Goal: Task Accomplishment & Management: Complete application form

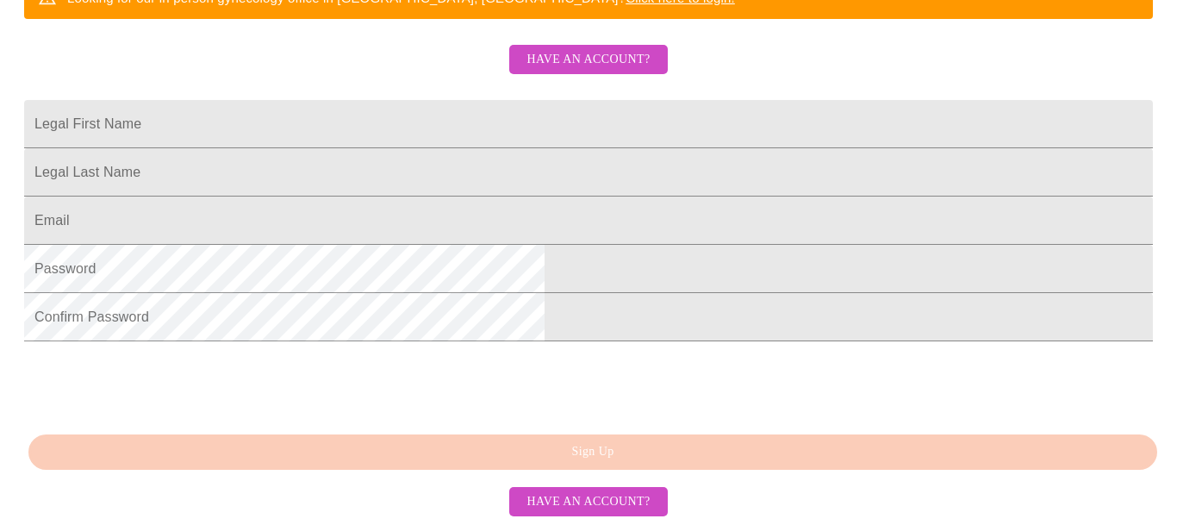
scroll to position [506, 0]
click at [624, 505] on span "Have an account?" at bounding box center [587, 502] width 123 height 22
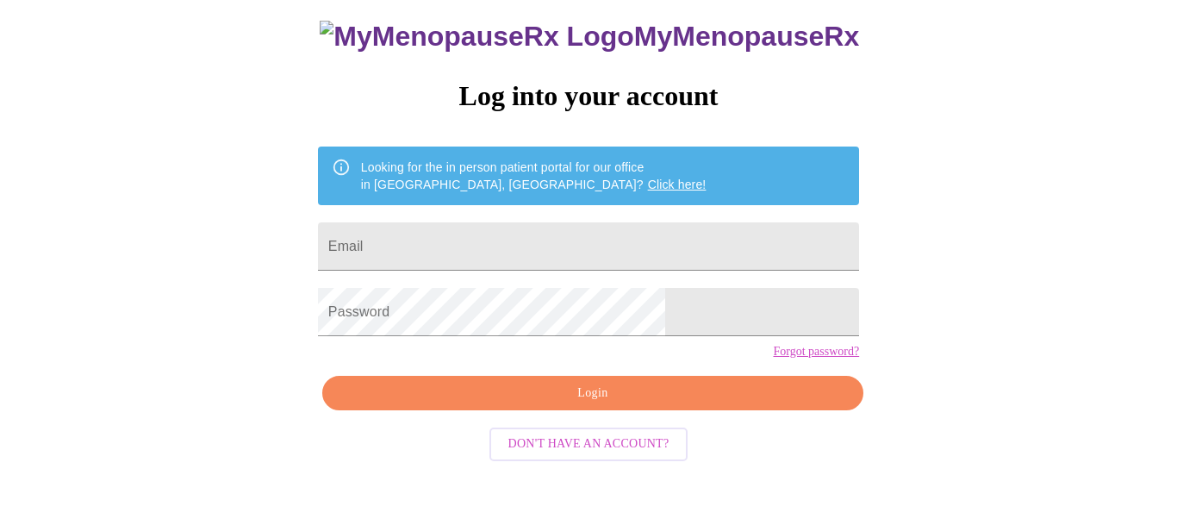
scroll to position [93, 0]
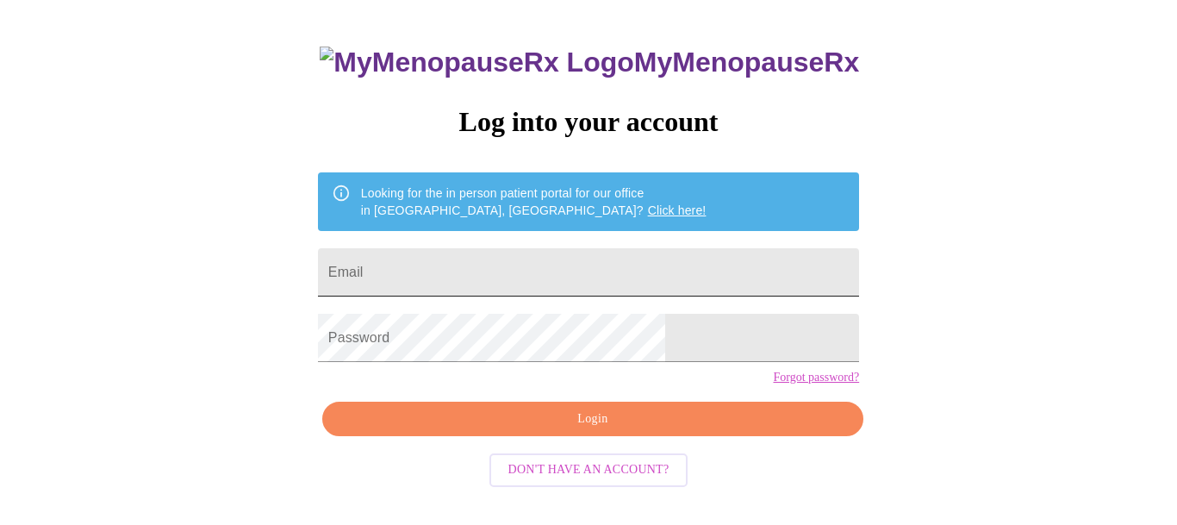
click at [492, 264] on input "Email" at bounding box center [588, 272] width 541 height 48
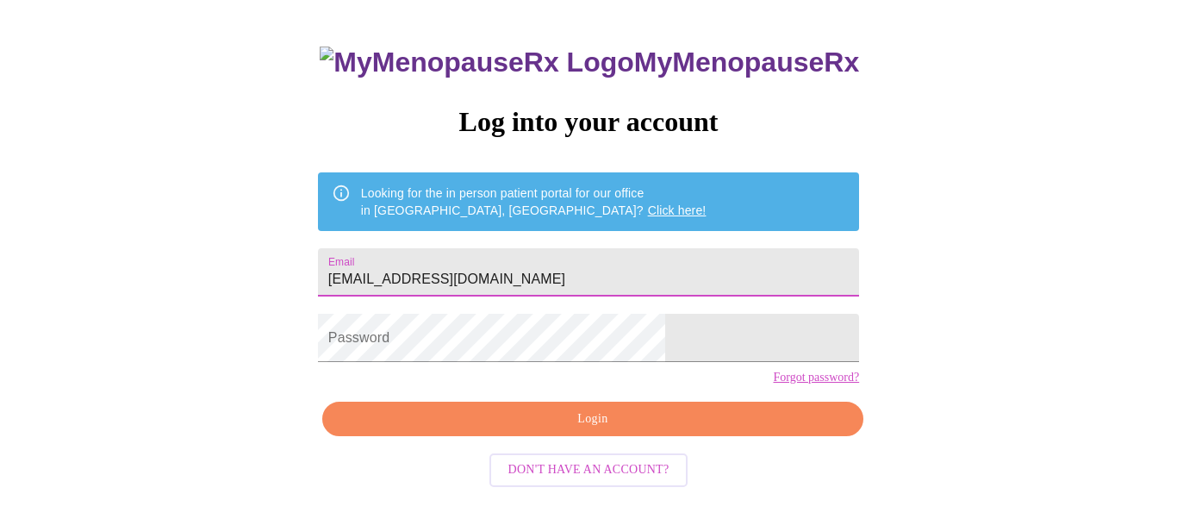
type input "eedevans@gmail.com"
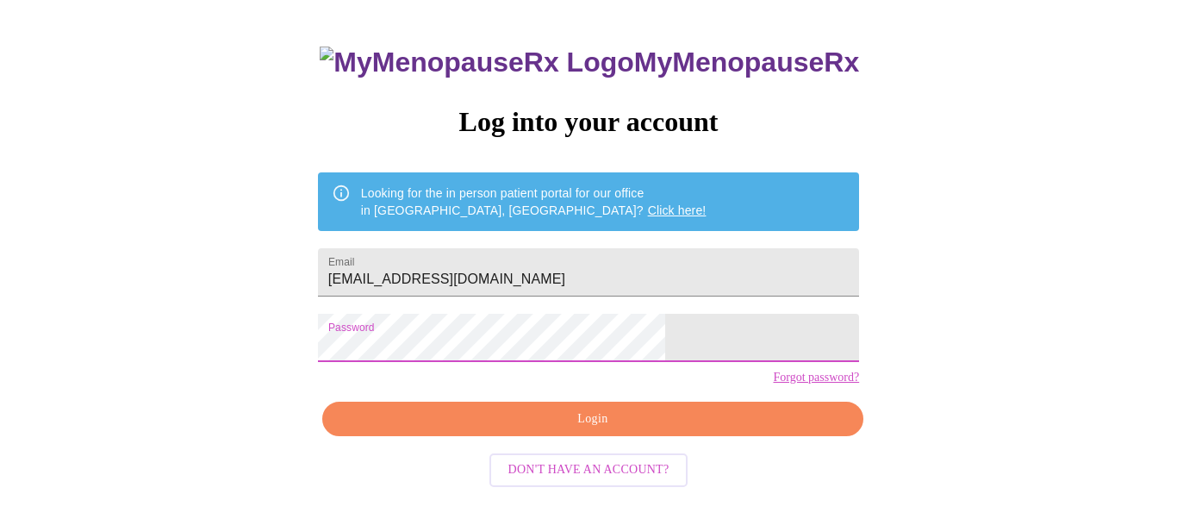
click at [587, 430] on span "Login" at bounding box center [592, 419] width 501 height 22
click at [607, 430] on span "Login" at bounding box center [592, 419] width 501 height 22
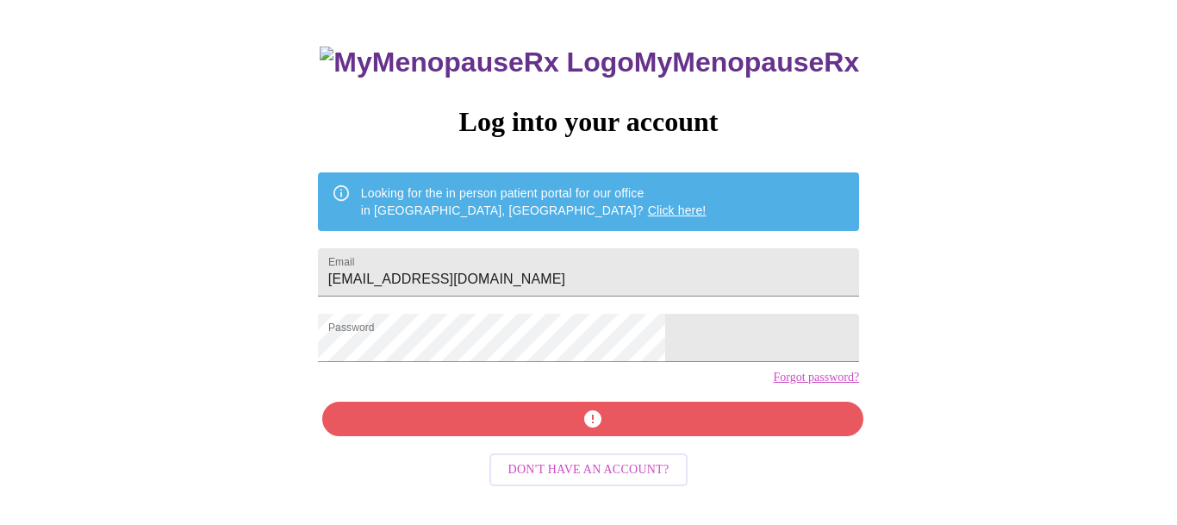
click at [773, 384] on link "Forgot password?" at bounding box center [816, 377] width 86 height 14
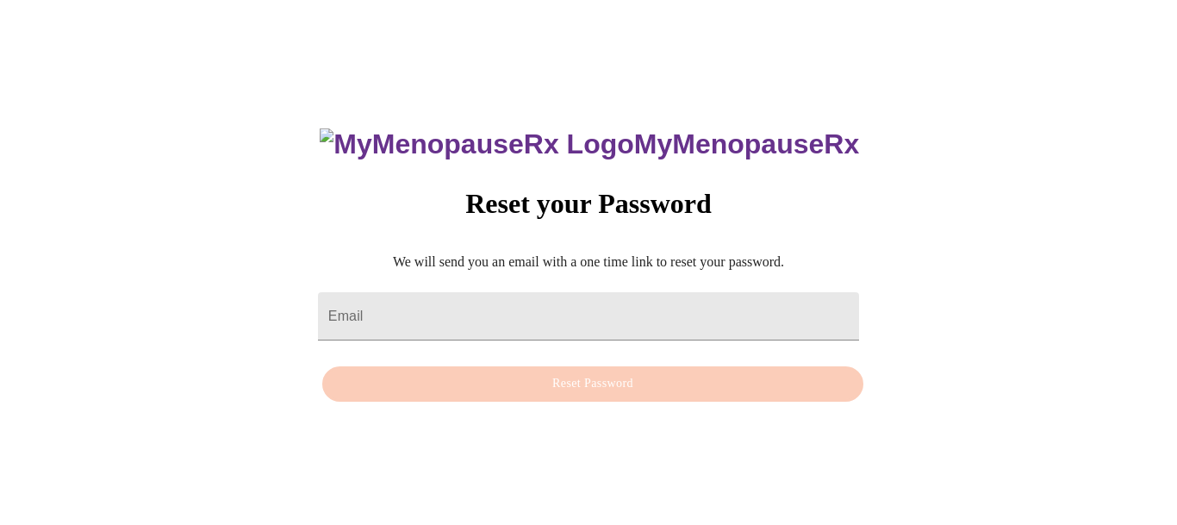
scroll to position [17, 0]
click at [486, 298] on input "Email" at bounding box center [588, 316] width 541 height 48
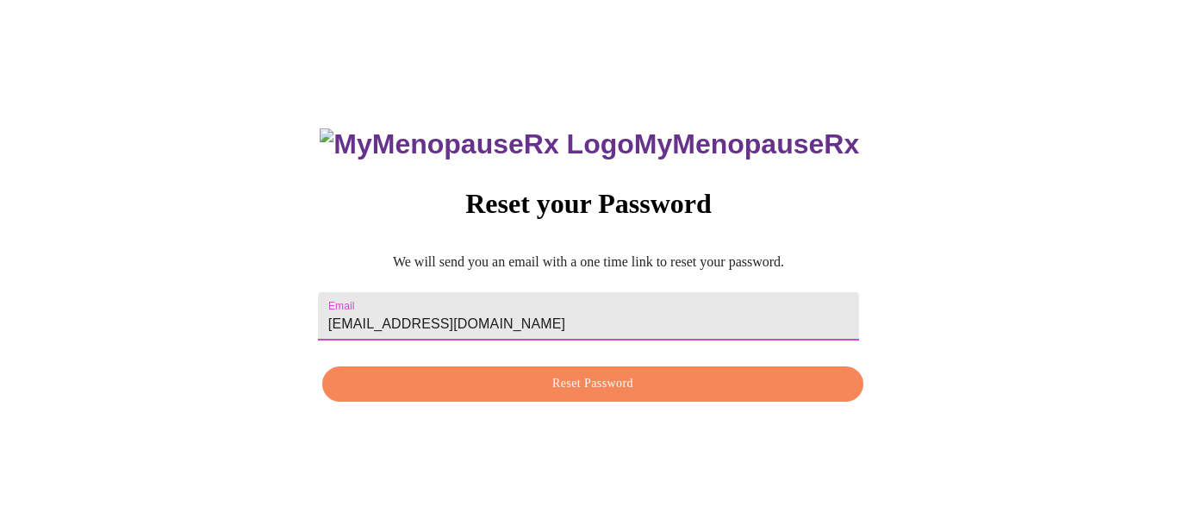
type input "eedevans@gmail.com"
click at [573, 388] on span "Reset Password" at bounding box center [592, 384] width 501 height 22
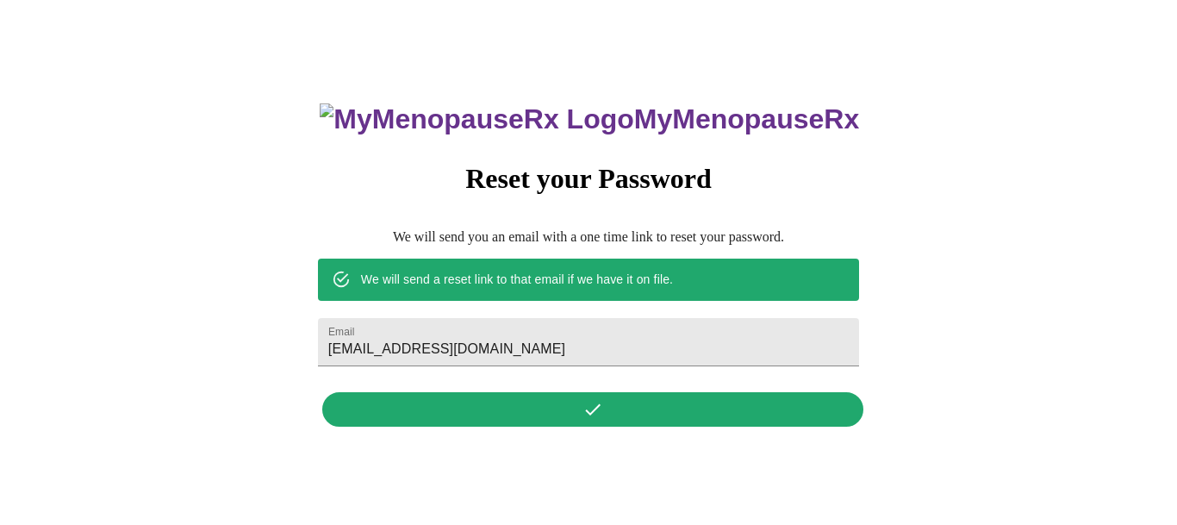
scroll to position [0, 0]
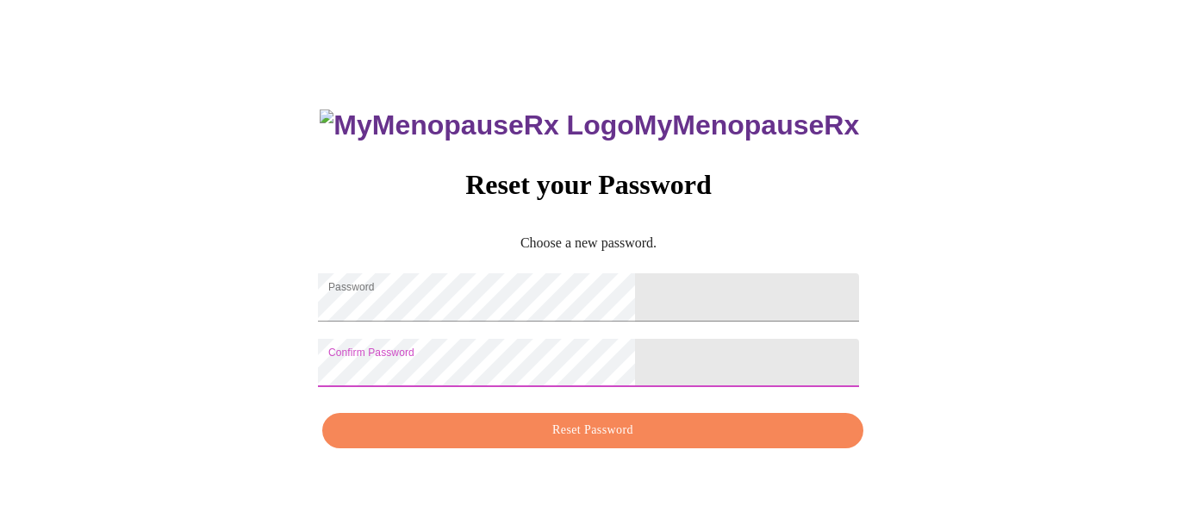
click at [624, 441] on span "Reset Password" at bounding box center [592, 430] width 501 height 22
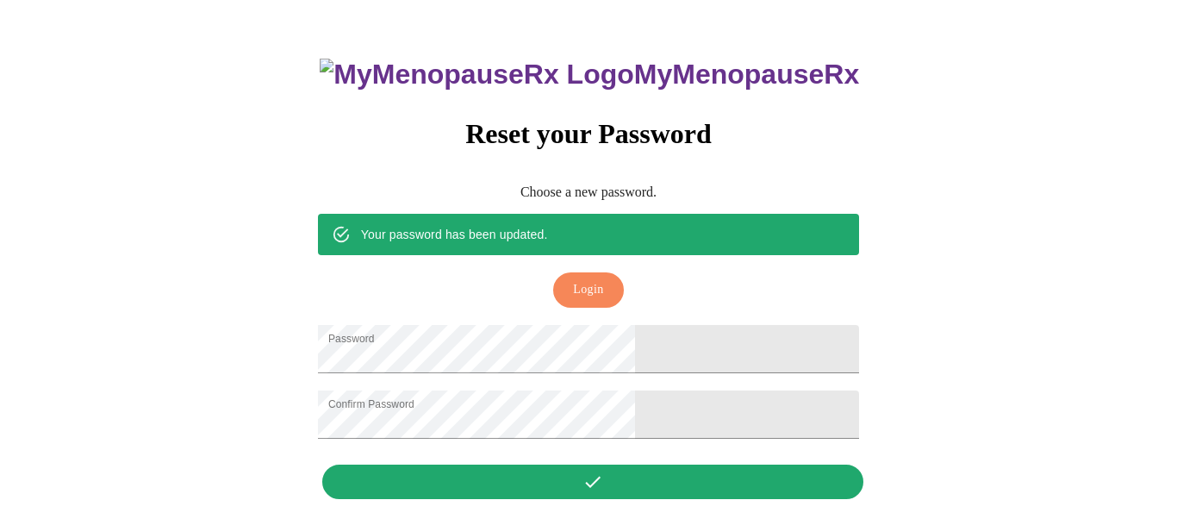
click at [596, 279] on span "Login" at bounding box center [588, 290] width 30 height 22
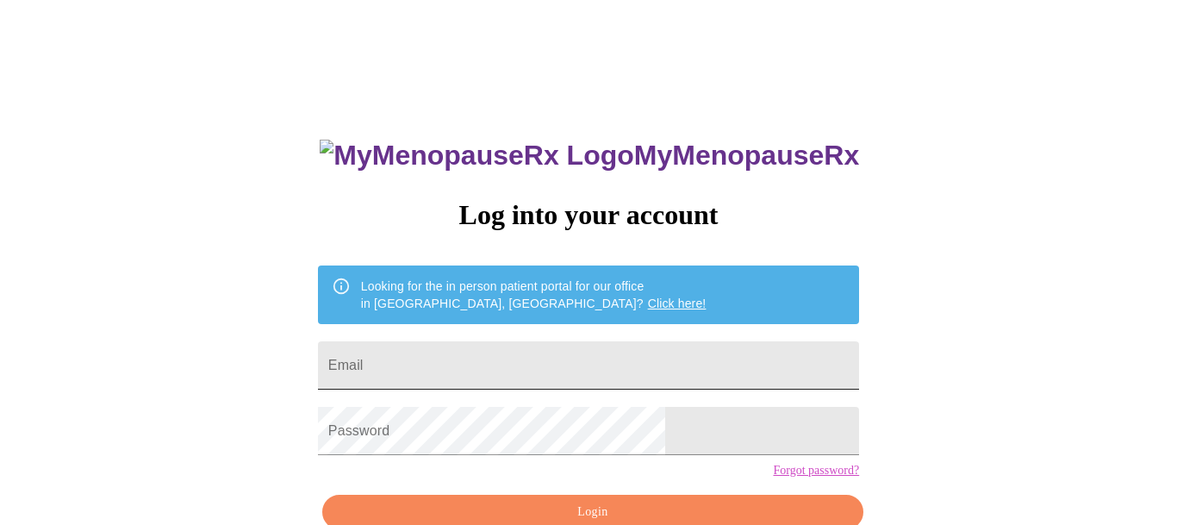
click at [553, 356] on input "Email" at bounding box center [588, 365] width 541 height 48
type input "[EMAIL_ADDRESS][DOMAIN_NAME]"
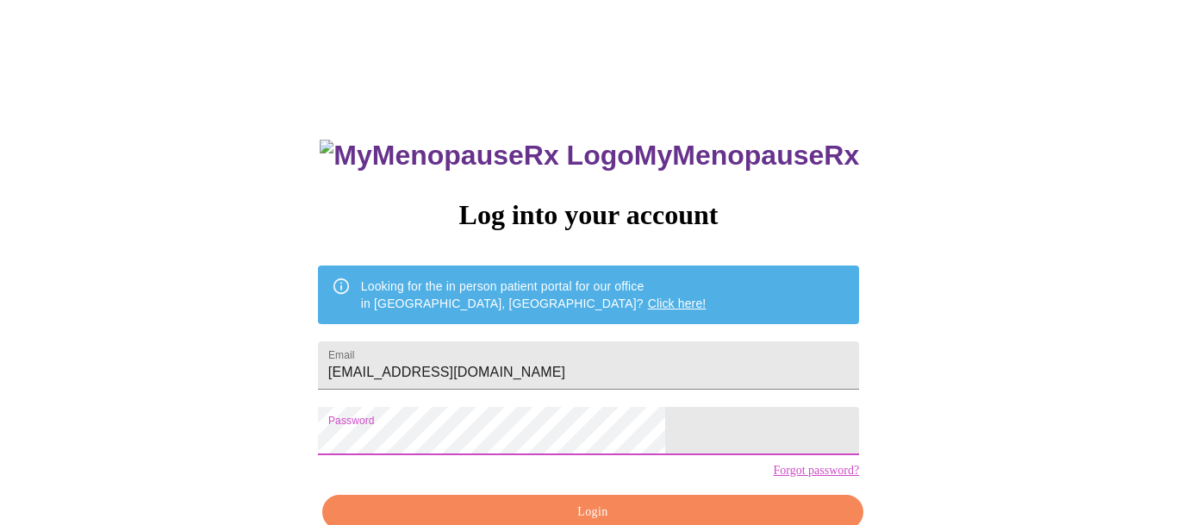
scroll to position [93, 0]
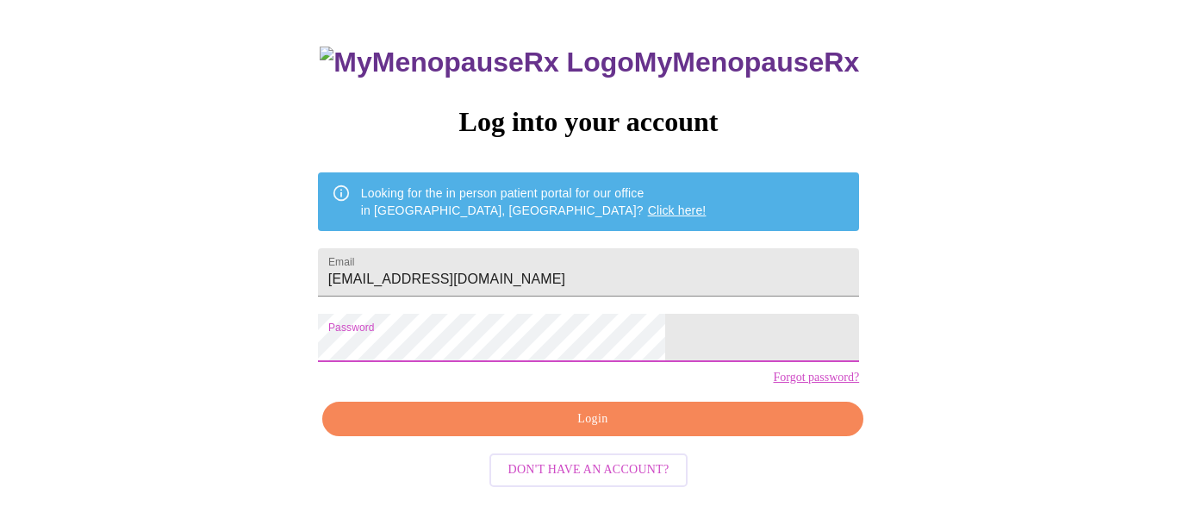
click at [644, 430] on span "Login" at bounding box center [592, 419] width 501 height 22
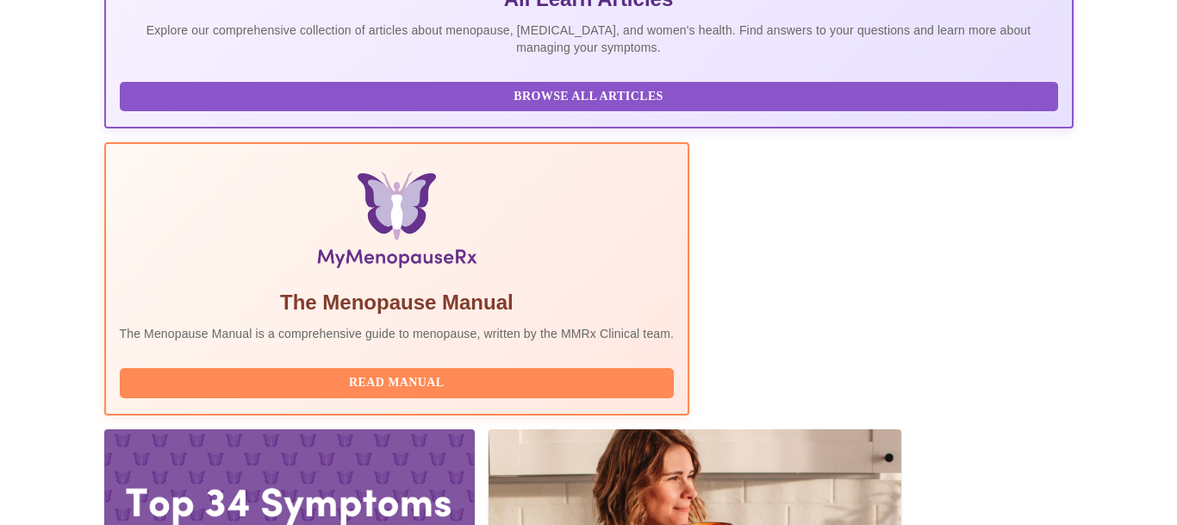
scroll to position [417, 0]
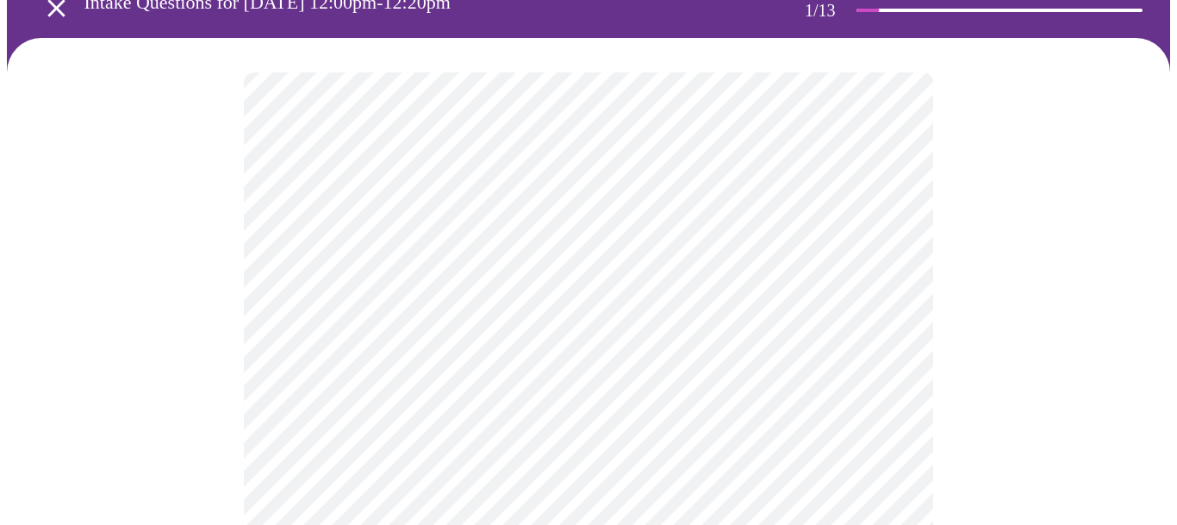
scroll to position [114, 0]
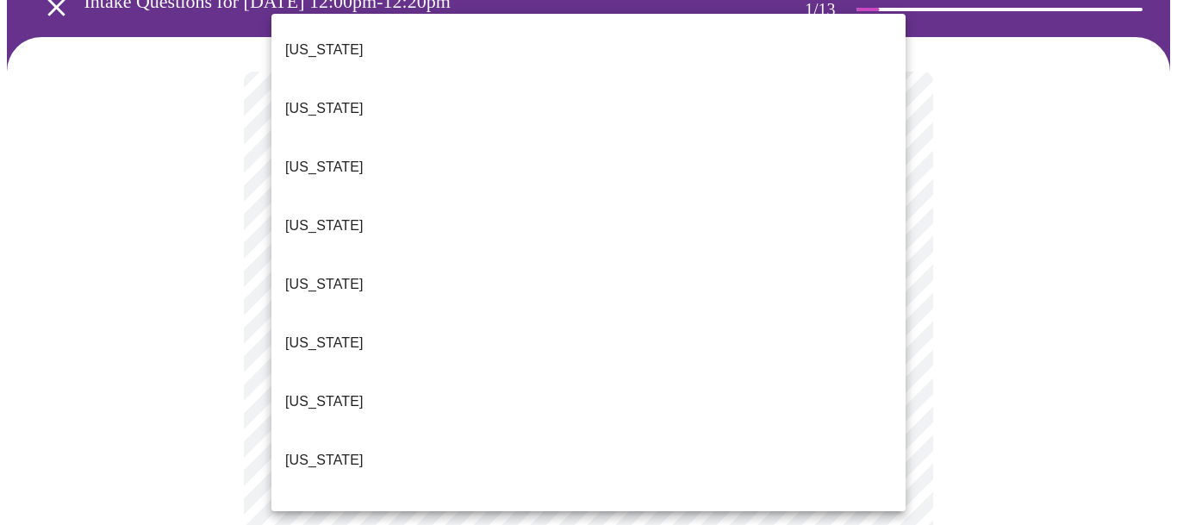
scroll to position [1573, 0]
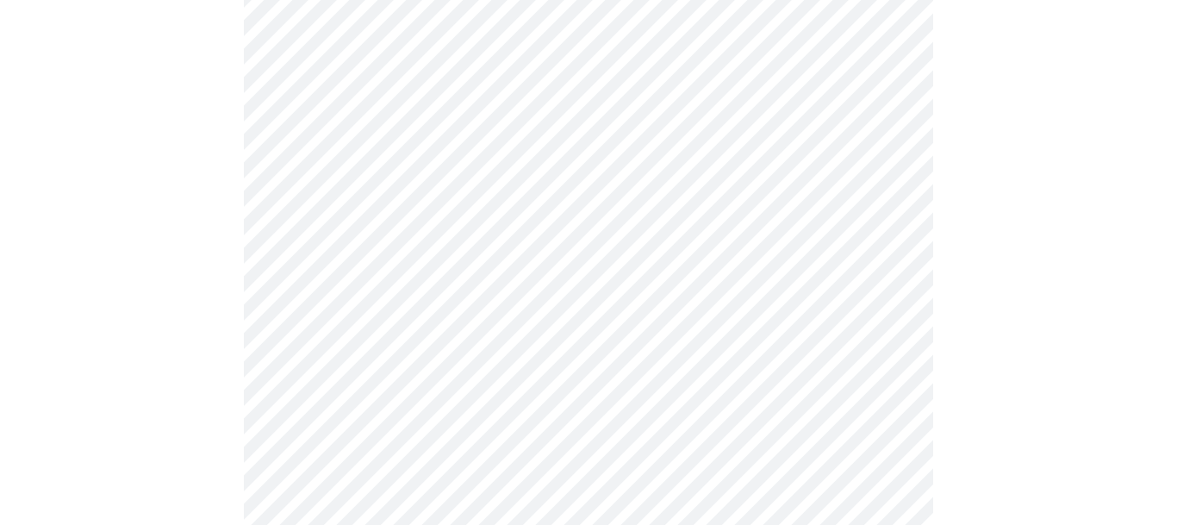
scroll to position [263, 0]
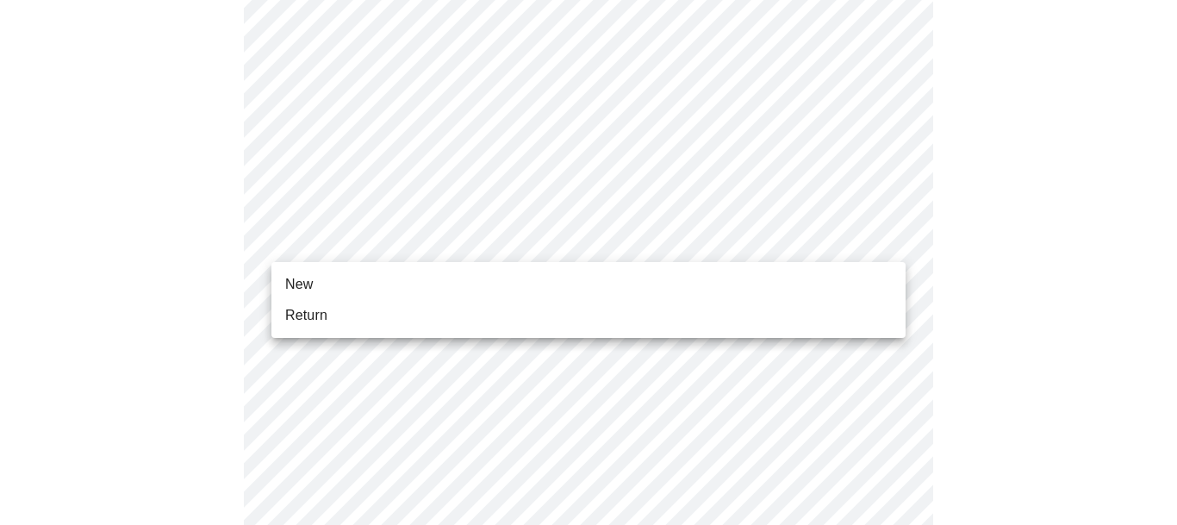
click at [328, 283] on li "New" at bounding box center [588, 284] width 634 height 31
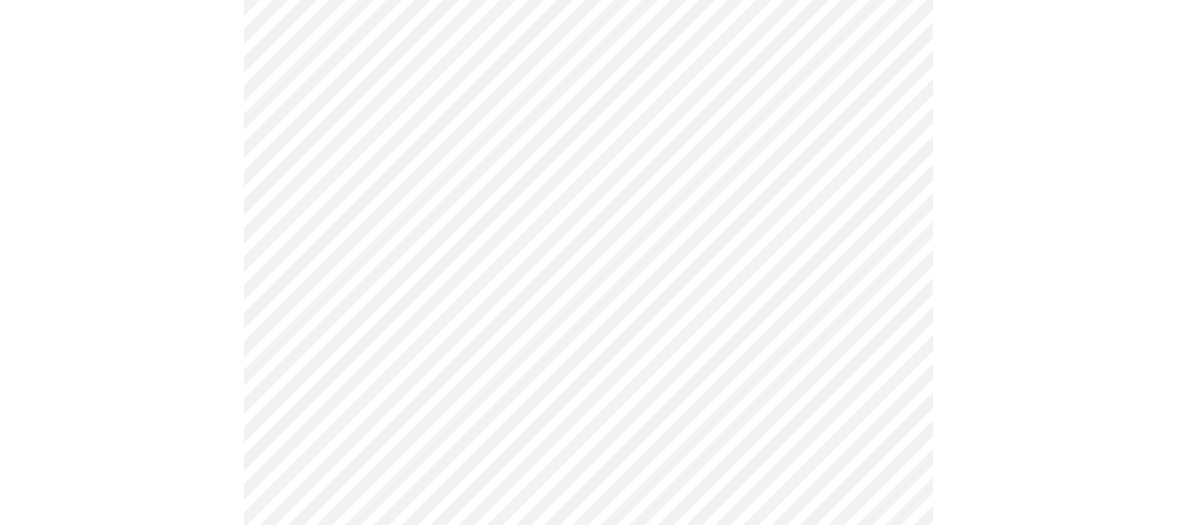
scroll to position [1023, 0]
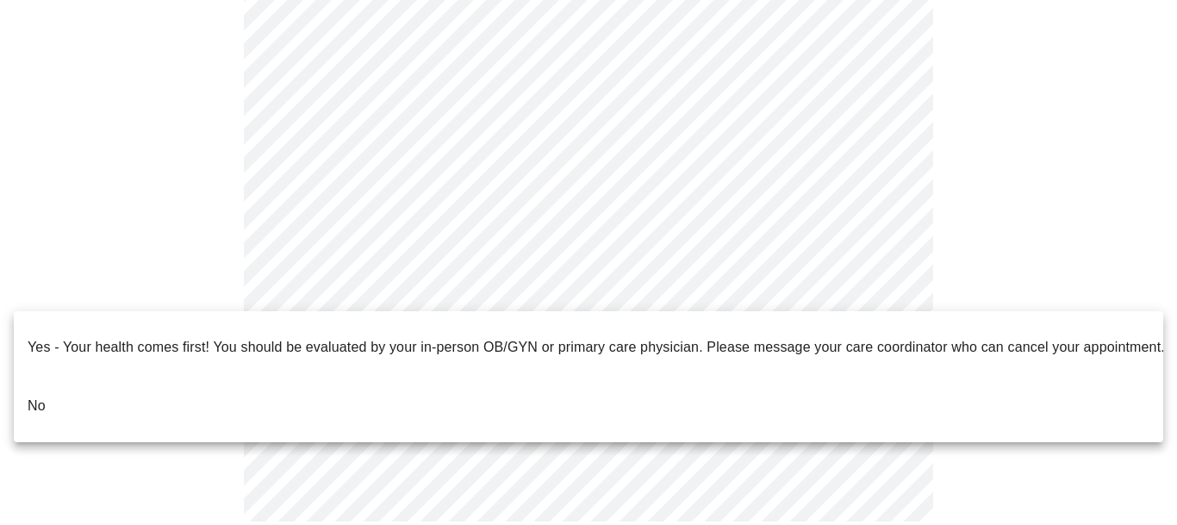
click at [51, 376] on li "No" at bounding box center [588, 405] width 1149 height 59
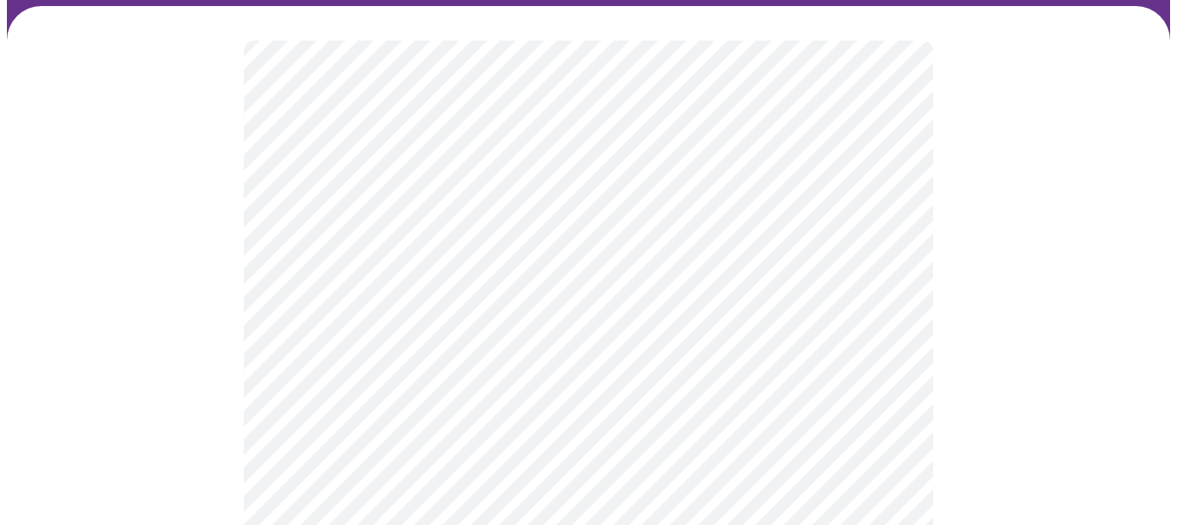
scroll to position [166, 0]
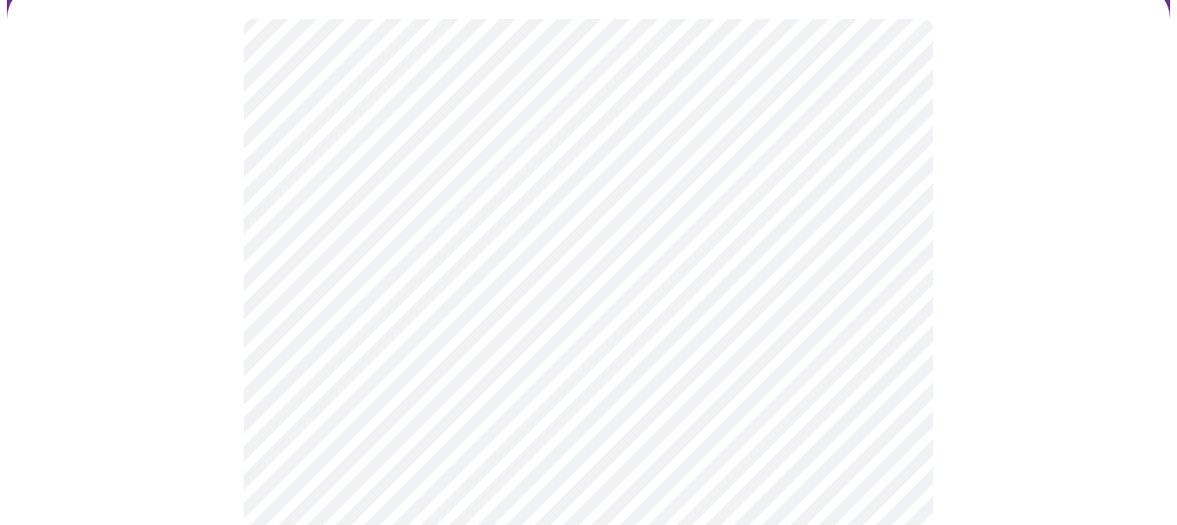
click at [868, 192] on body "MyMenopauseRx Appointments Messaging Labs Uploads Medications Community Refer a…" at bounding box center [588, 369] width 1163 height 1057
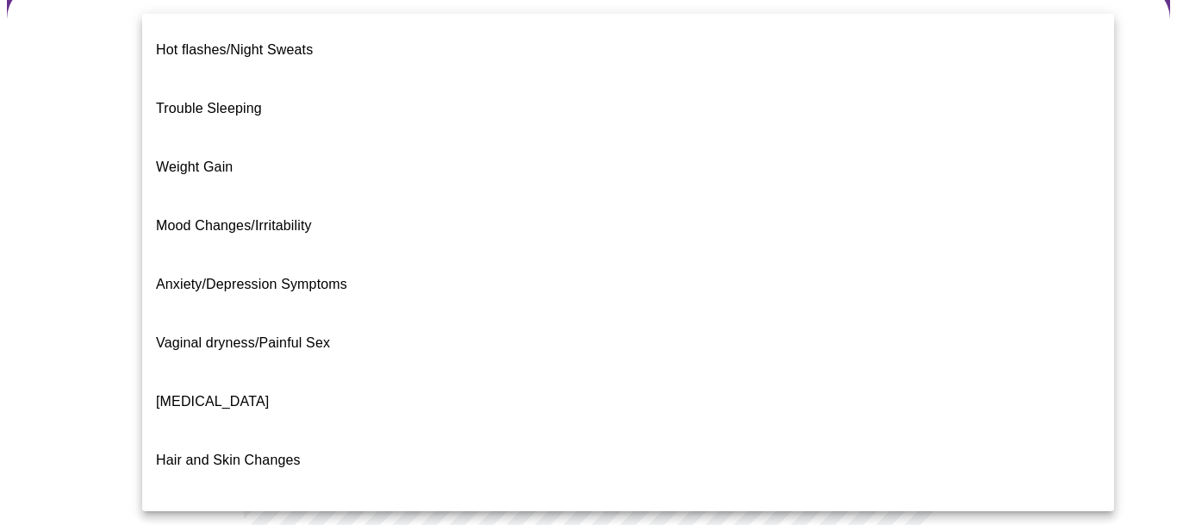
click at [511, 106] on li "Trouble Sleeping" at bounding box center [628, 108] width 972 height 59
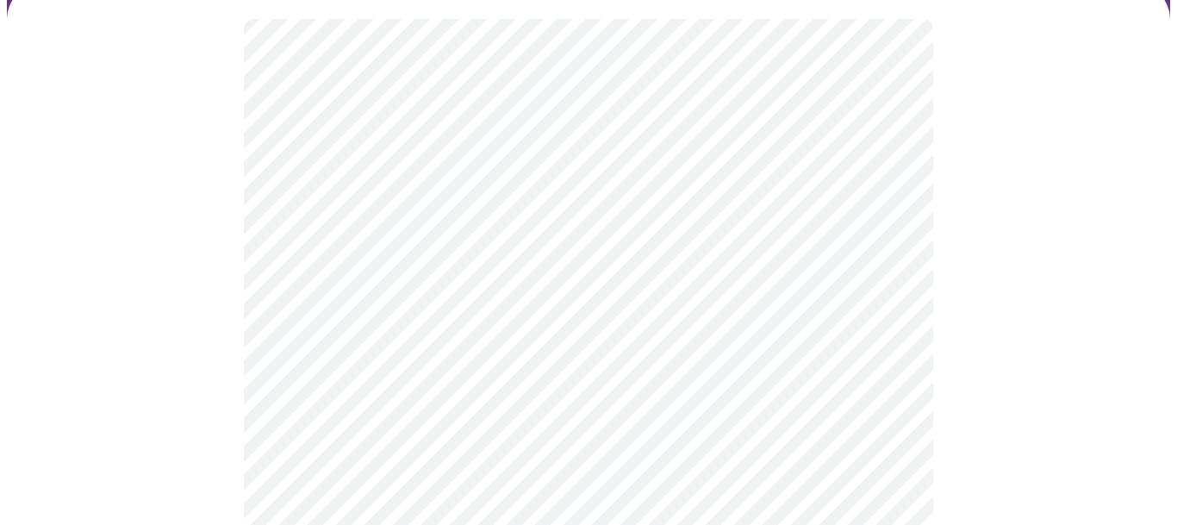
click at [158, 332] on div at bounding box center [588, 435] width 1163 height 903
click at [480, 279] on body "MyMenopauseRx Appointments Messaging Labs Uploads Medications Community Refer a…" at bounding box center [588, 290] width 1163 height 1047
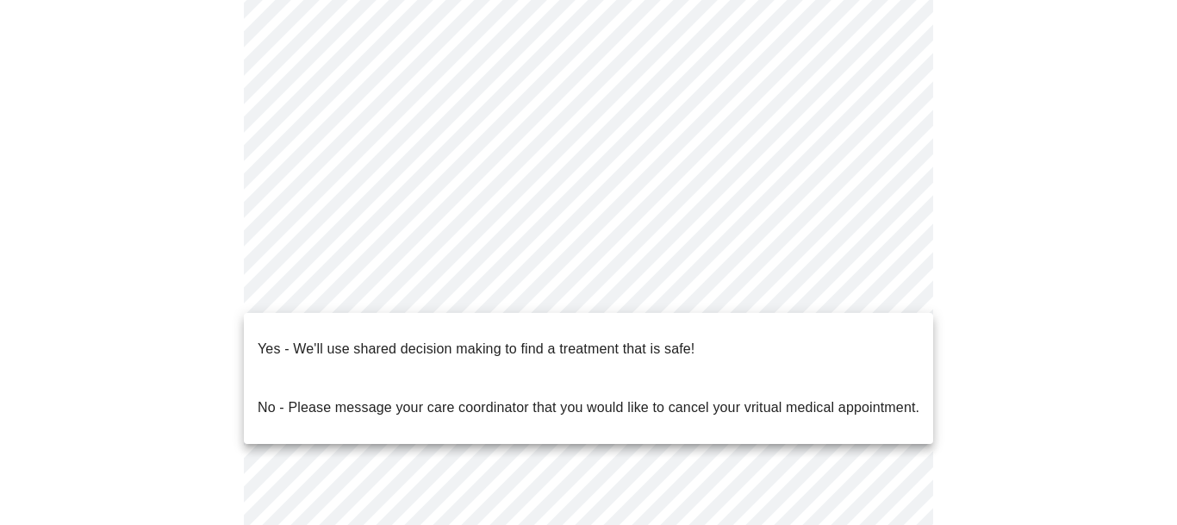
click at [432, 340] on p "Yes - We'll use shared decision making to find a treatment that is safe!" at bounding box center [476, 348] width 437 height 21
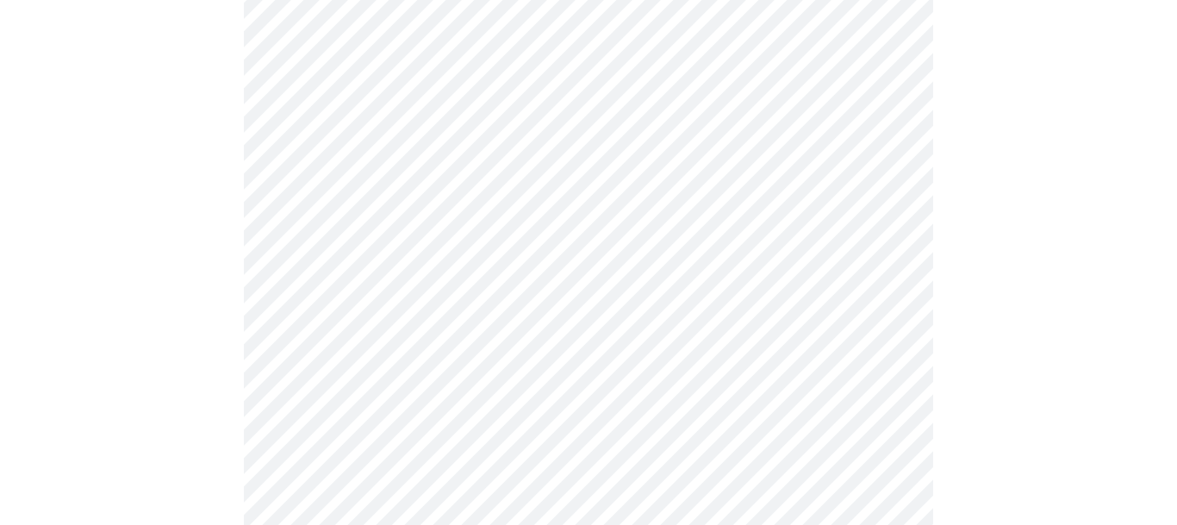
click at [185, 339] on div at bounding box center [588, 358] width 1163 height 894
click at [1011, 422] on div at bounding box center [588, 127] width 1163 height 857
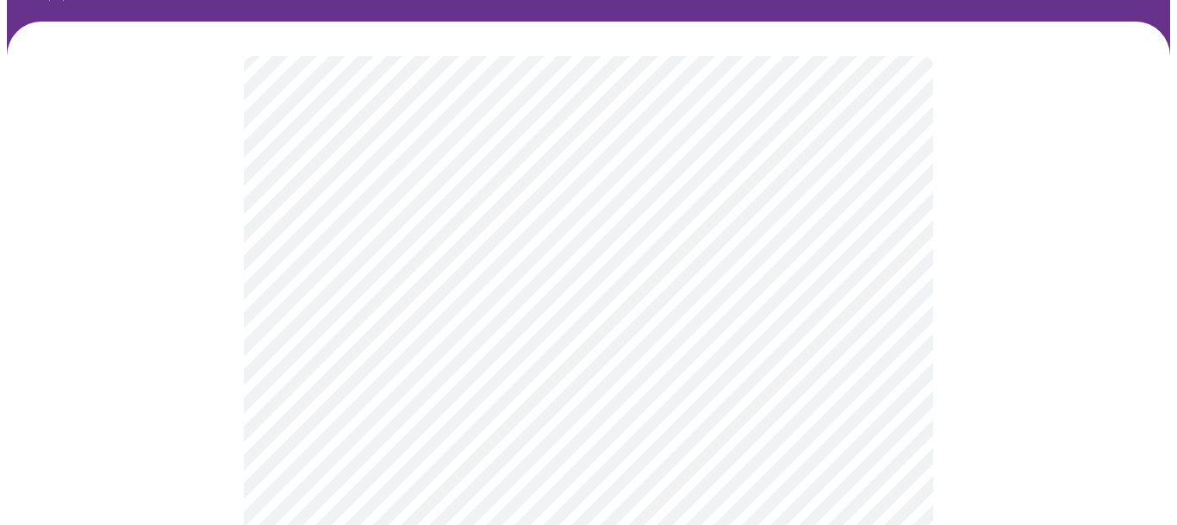
scroll to position [133, 0]
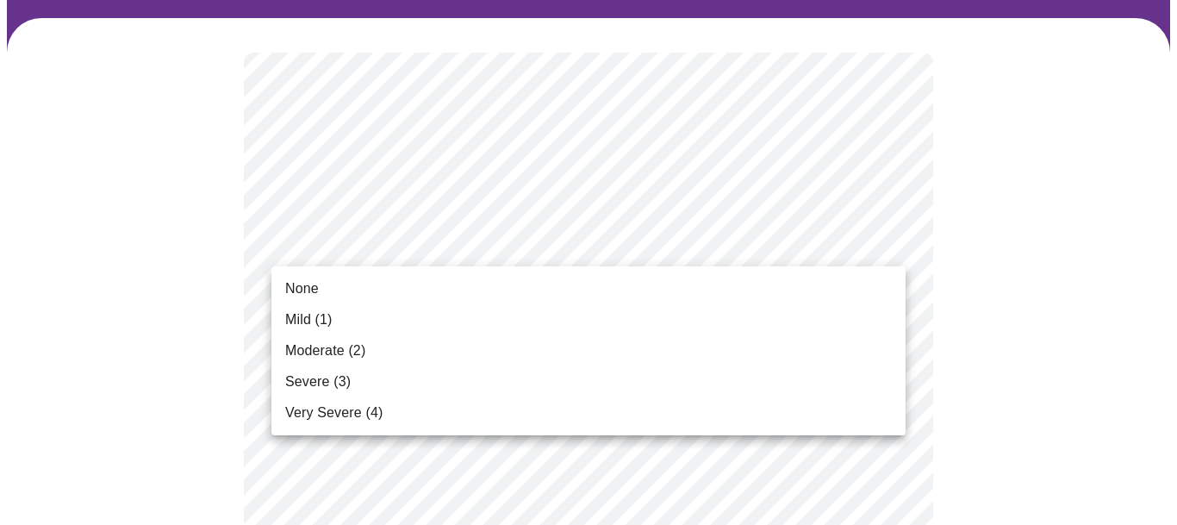
click at [507, 292] on li "None" at bounding box center [588, 288] width 634 height 31
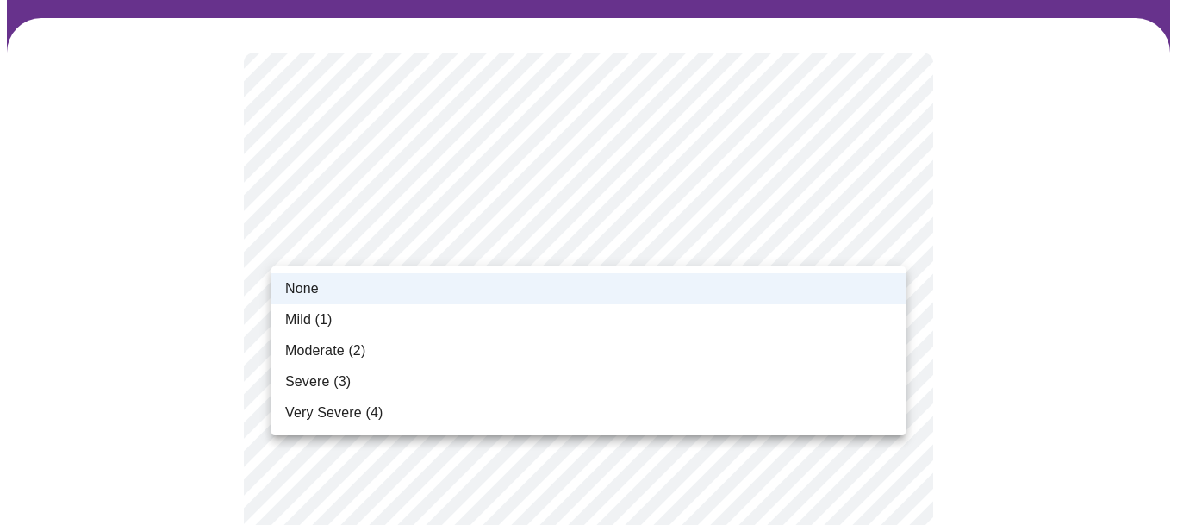
click at [407, 315] on li "Mild (1)" at bounding box center [588, 319] width 634 height 31
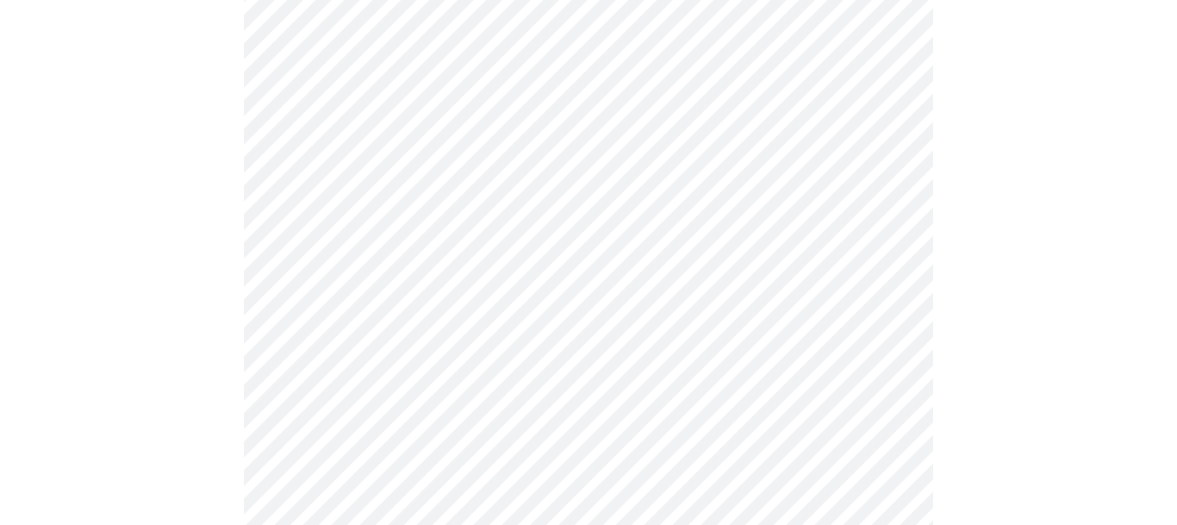
scroll to position [258, 0]
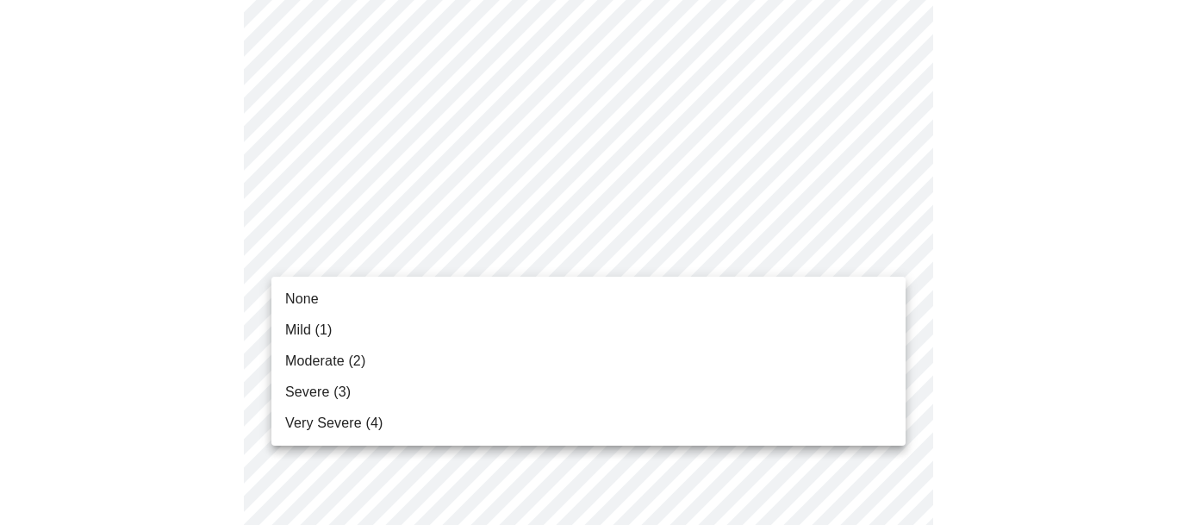
click at [350, 296] on li "None" at bounding box center [588, 298] width 634 height 31
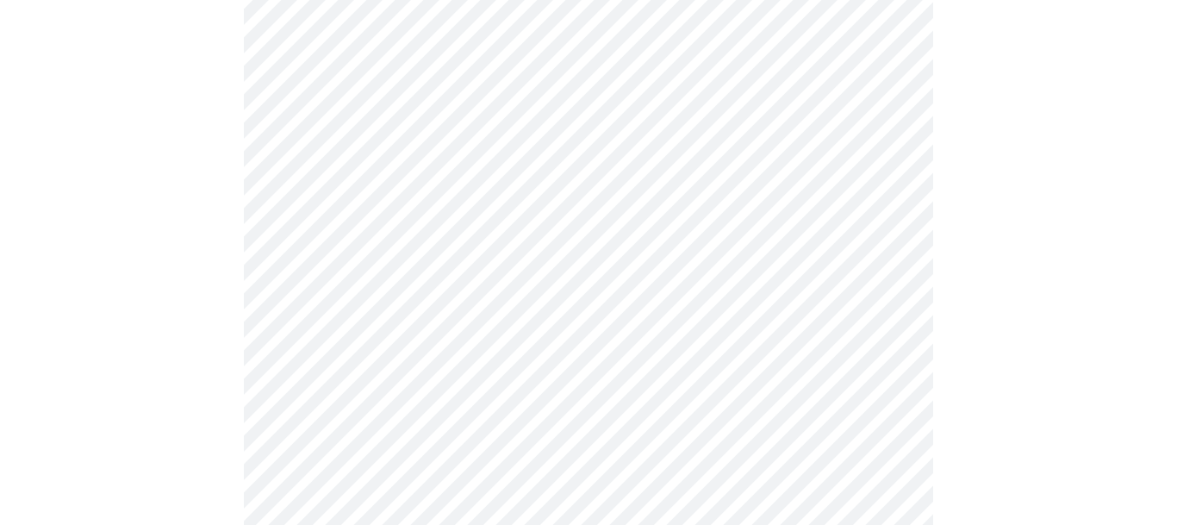
scroll to position [408, 0]
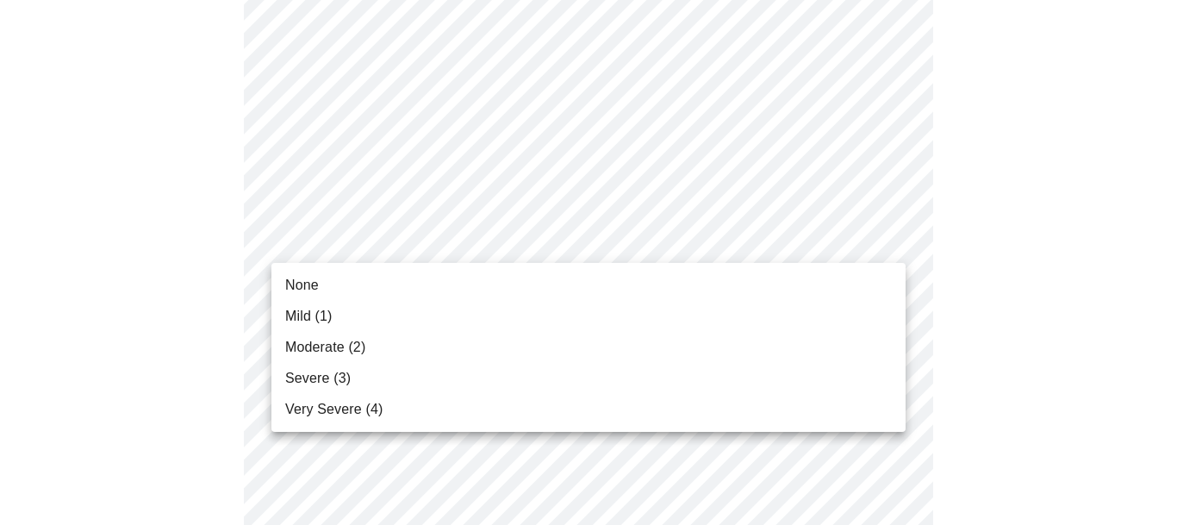
click at [402, 413] on li "Very Severe (4)" at bounding box center [588, 409] width 634 height 31
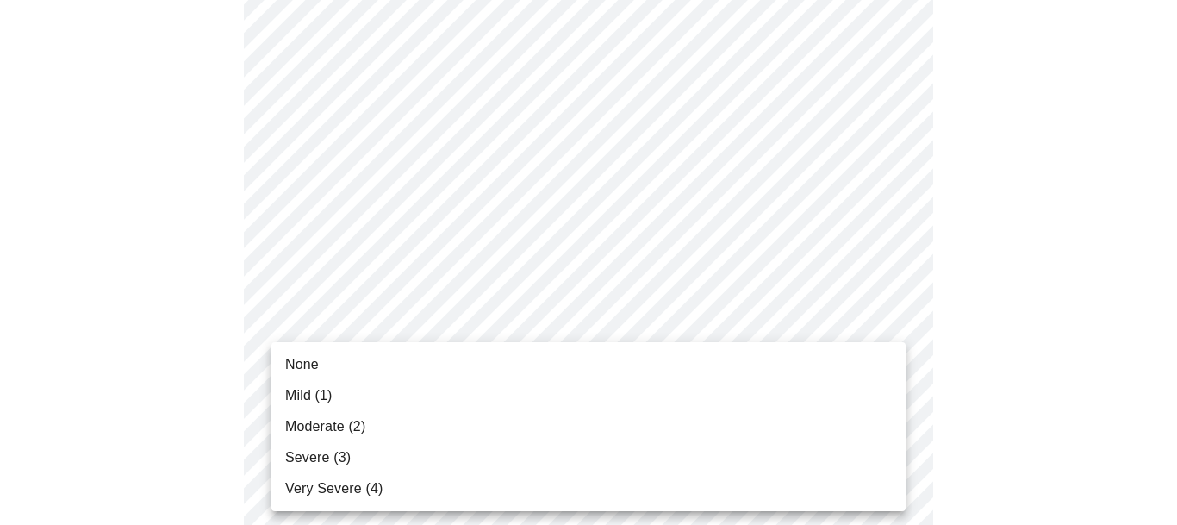
click at [557, 471] on li "Severe (3)" at bounding box center [588, 457] width 634 height 31
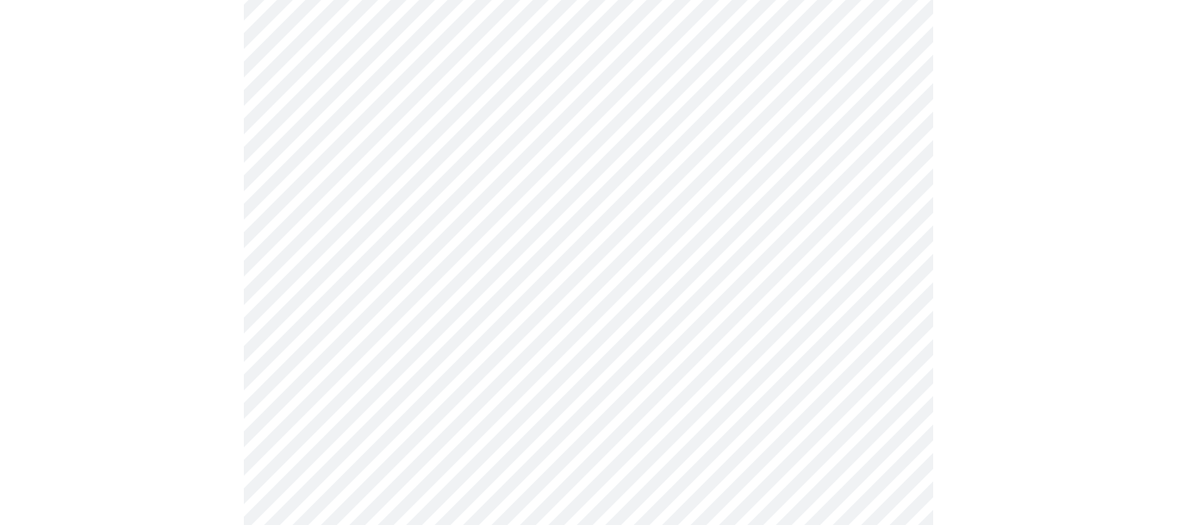
click at [772, 279] on body "MyMenopauseRx Appointments Messaging Labs Uploads Medications Community Refer a…" at bounding box center [588, 493] width 1163 height 2213
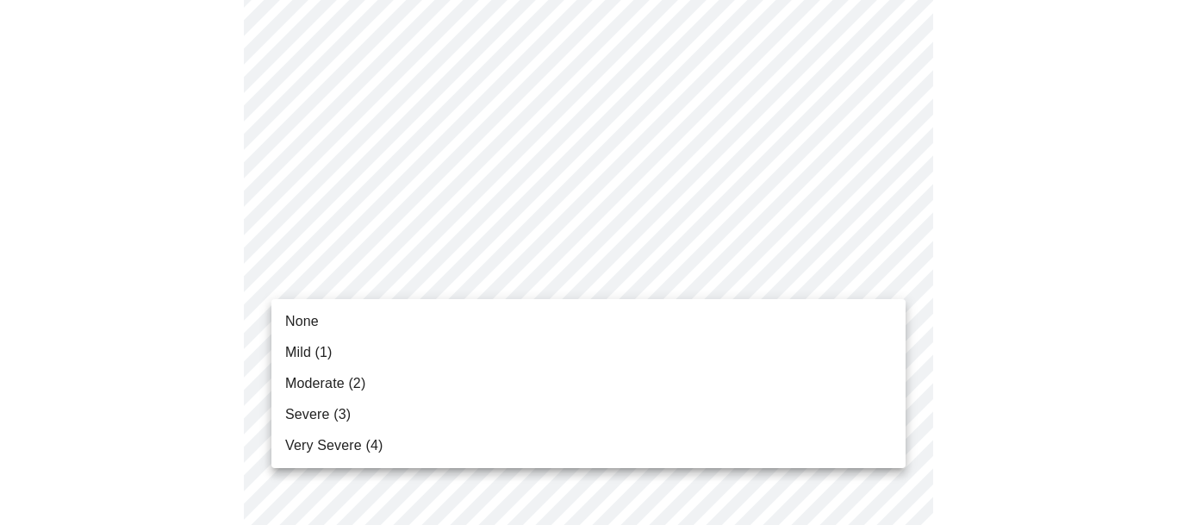
click at [667, 388] on li "Moderate (2)" at bounding box center [588, 383] width 634 height 31
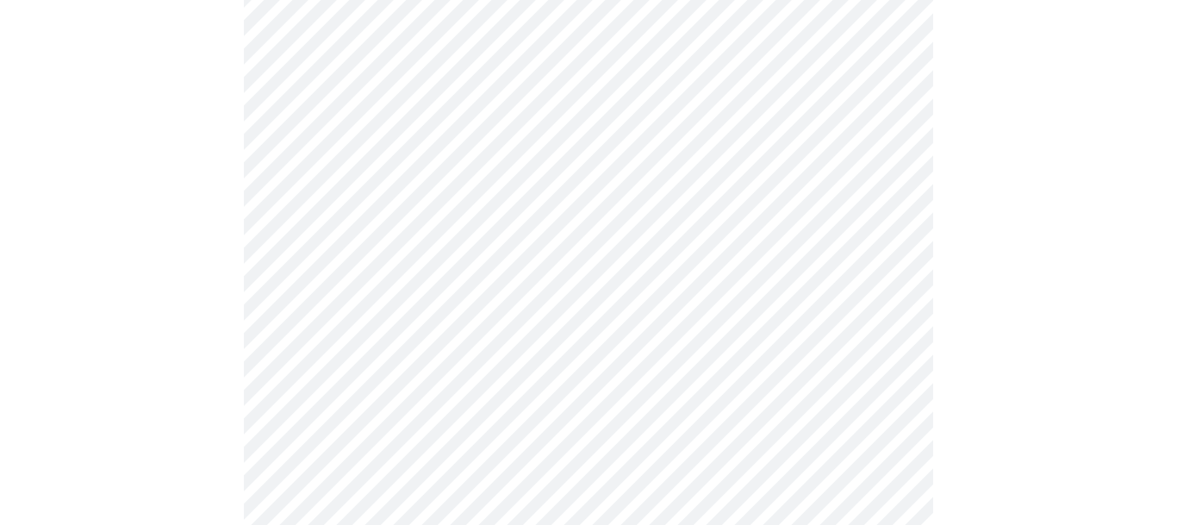
click at [713, 290] on body "MyMenopauseRx Appointments Messaging Labs Uploads Medications Community Refer a…" at bounding box center [588, 376] width 1163 height 2189
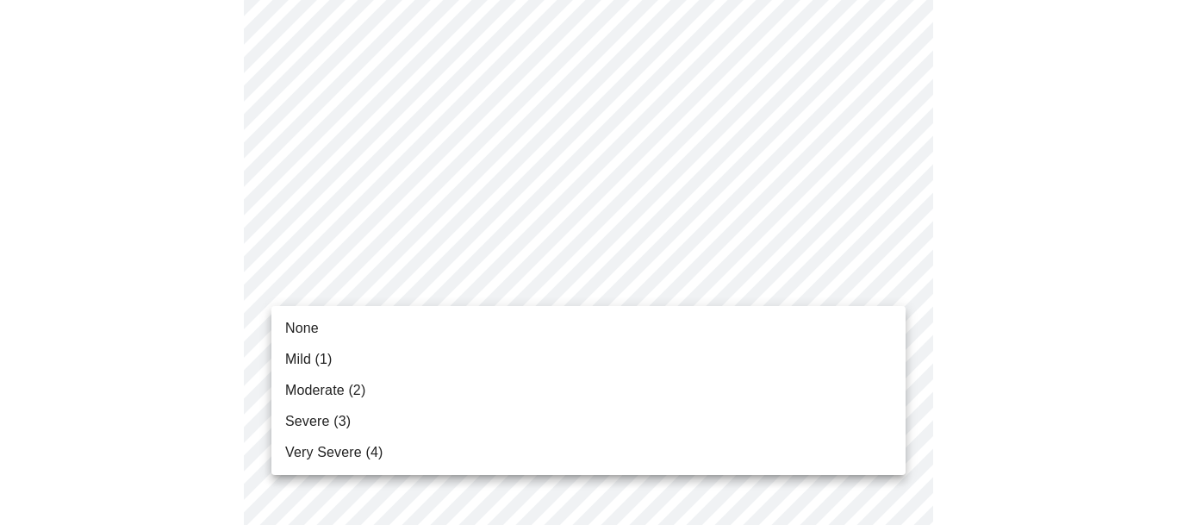
click at [639, 370] on li "Mild (1)" at bounding box center [588, 359] width 634 height 31
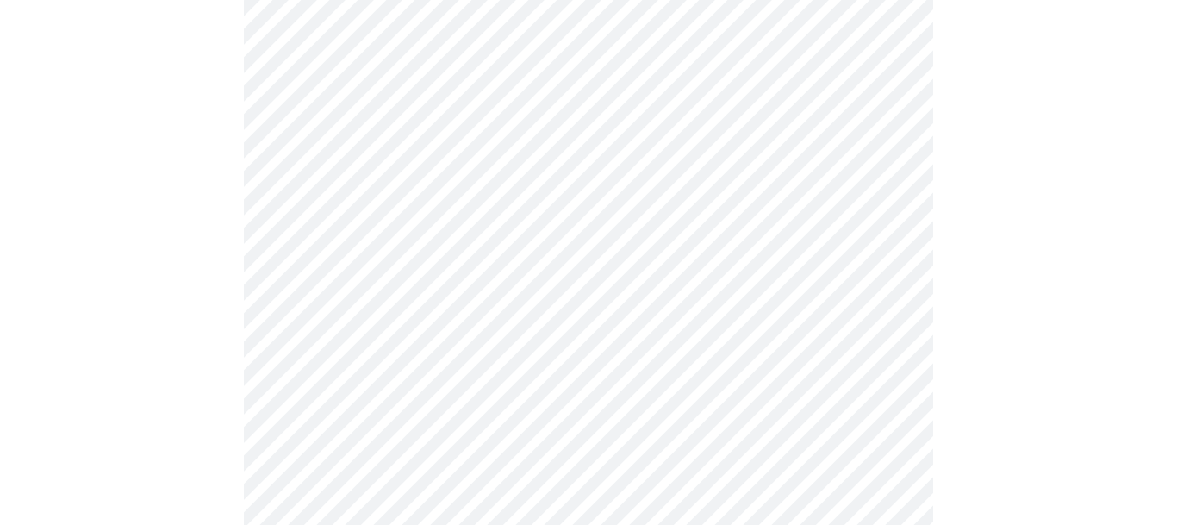
click at [959, 363] on div at bounding box center [588, 437] width 1163 height 2022
click at [754, 295] on body "MyMenopauseRx Appointments Messaging Labs Uploads Medications Community Refer a…" at bounding box center [588, 247] width 1163 height 2166
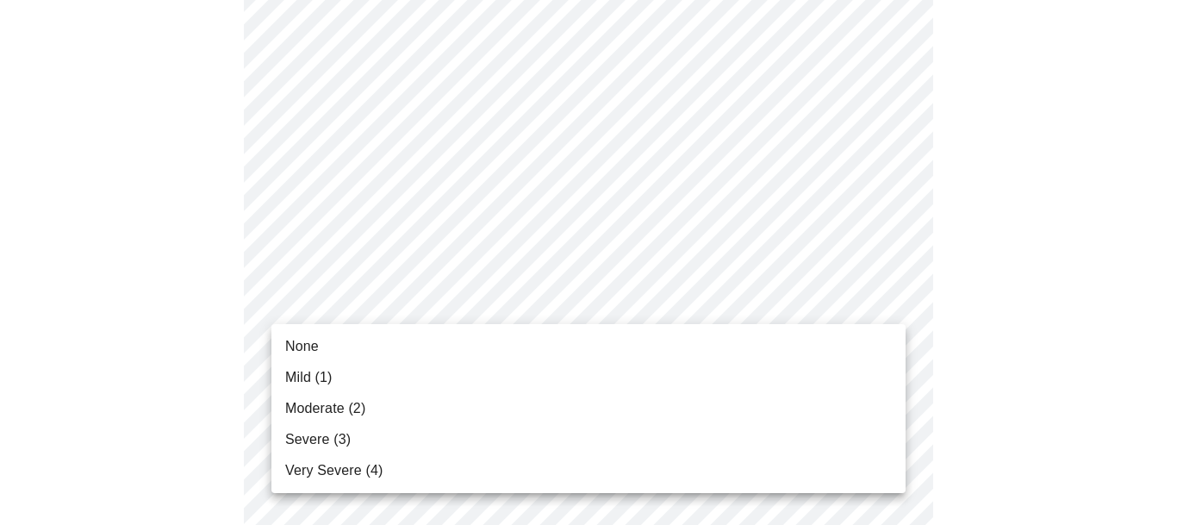
click at [685, 406] on li "Moderate (2)" at bounding box center [588, 408] width 634 height 31
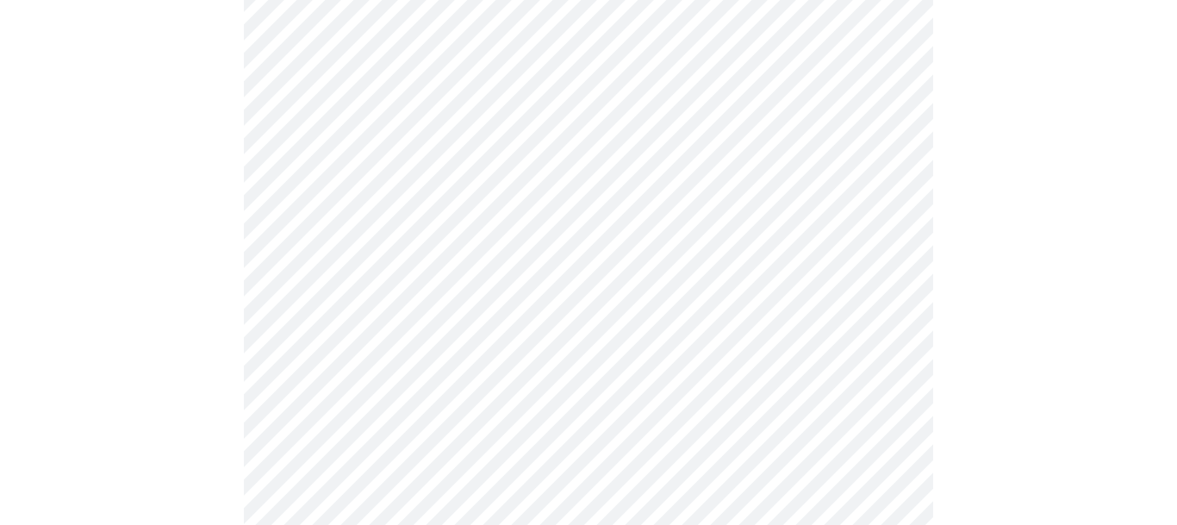
click at [988, 389] on div at bounding box center [588, 307] width 1163 height 1999
click at [698, 259] on body "MyMenopauseRx Appointments Messaging Labs Uploads Medications Community Refer a…" at bounding box center [588, 50] width 1163 height 2143
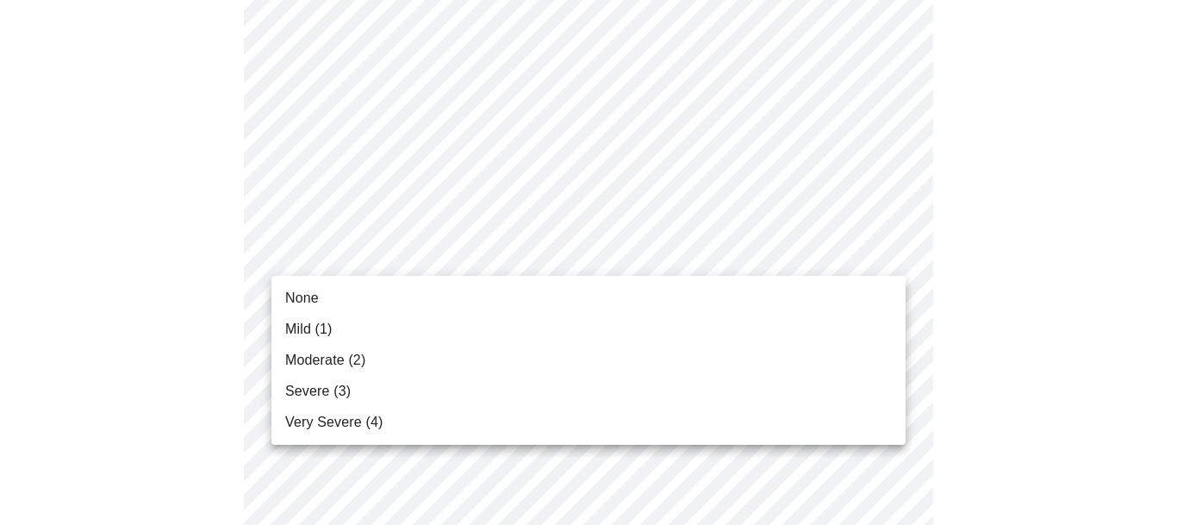
click at [600, 357] on li "Moderate (2)" at bounding box center [588, 360] width 634 height 31
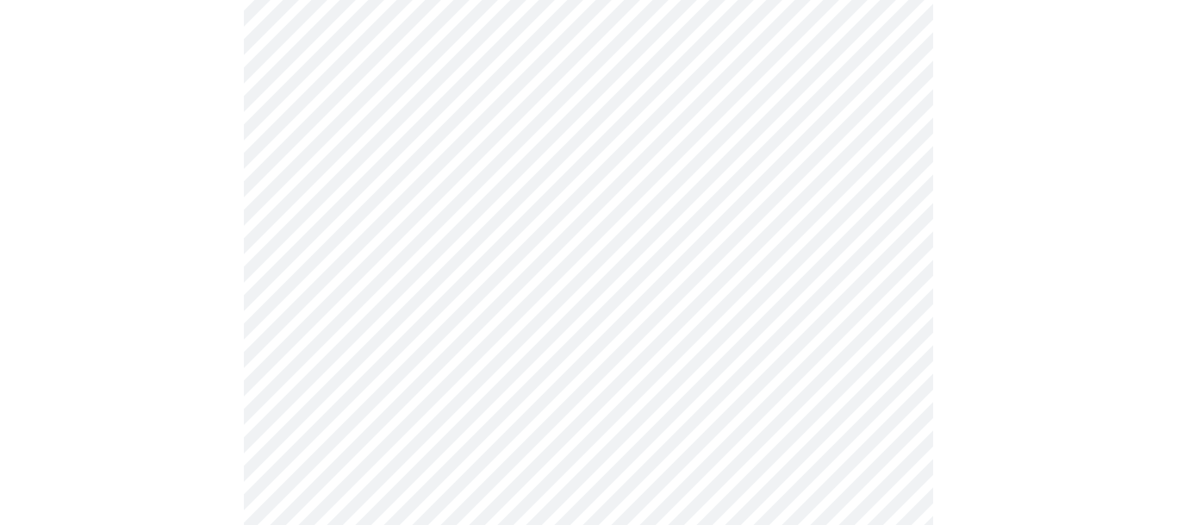
click at [986, 388] on div at bounding box center [588, 111] width 1163 height 1976
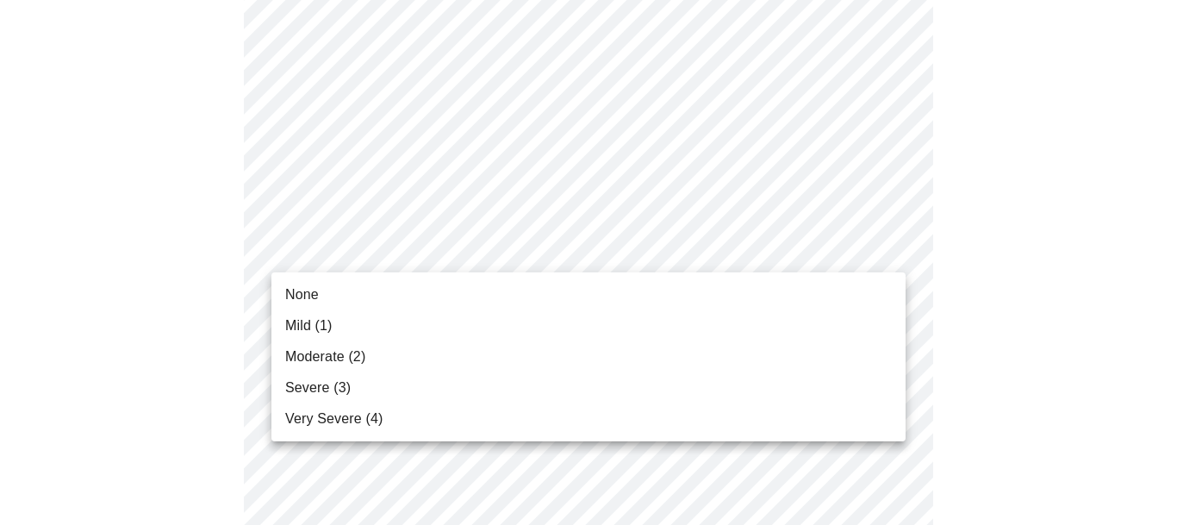
click at [584, 324] on li "Mild (1)" at bounding box center [588, 325] width 634 height 31
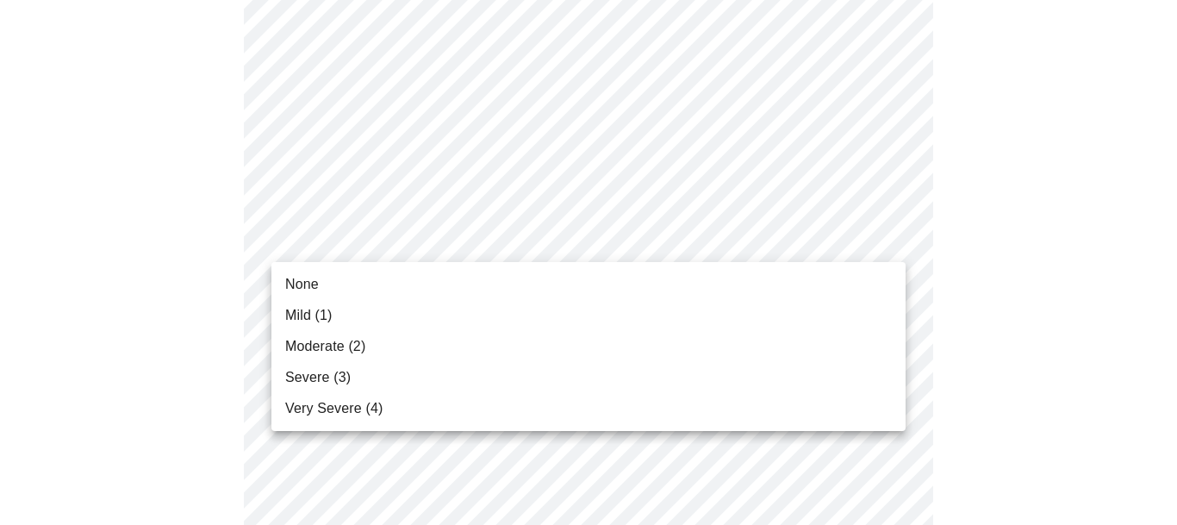
click at [669, 352] on li "Moderate (2)" at bounding box center [588, 346] width 634 height 31
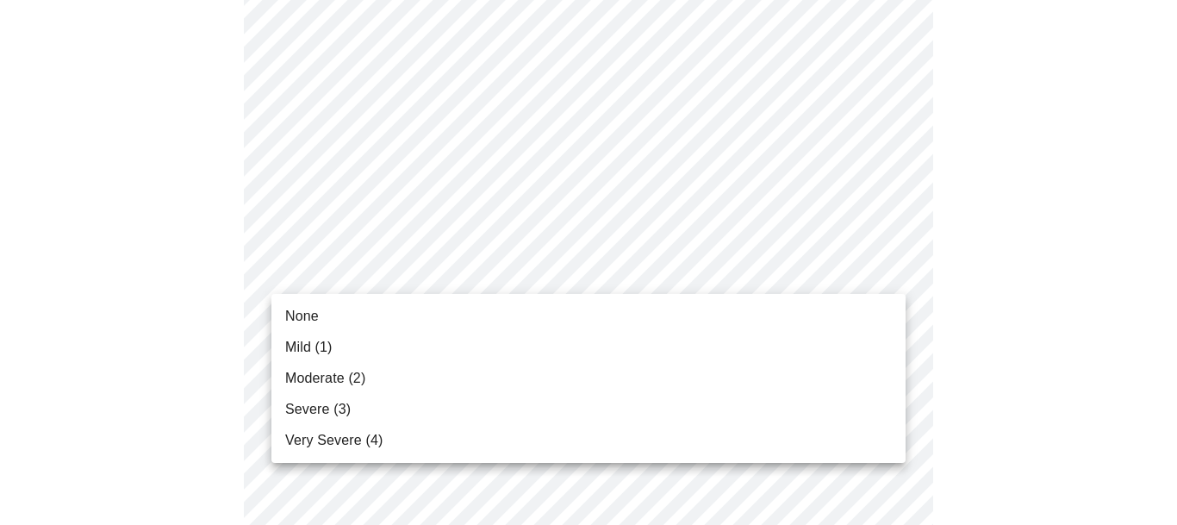
click at [562, 382] on li "Moderate (2)" at bounding box center [588, 378] width 634 height 31
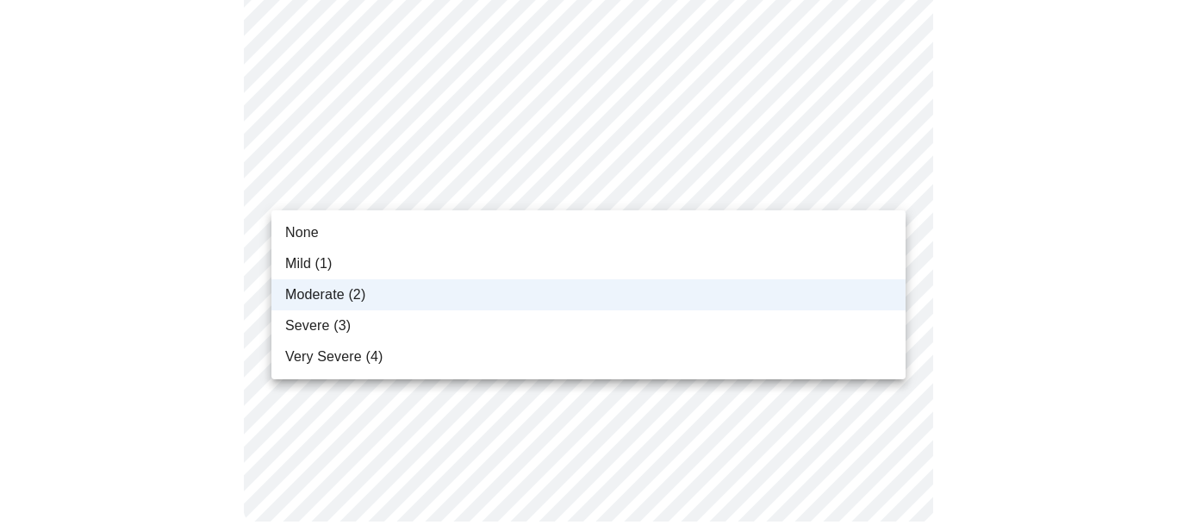
click at [590, 332] on li "Severe (3)" at bounding box center [588, 325] width 634 height 31
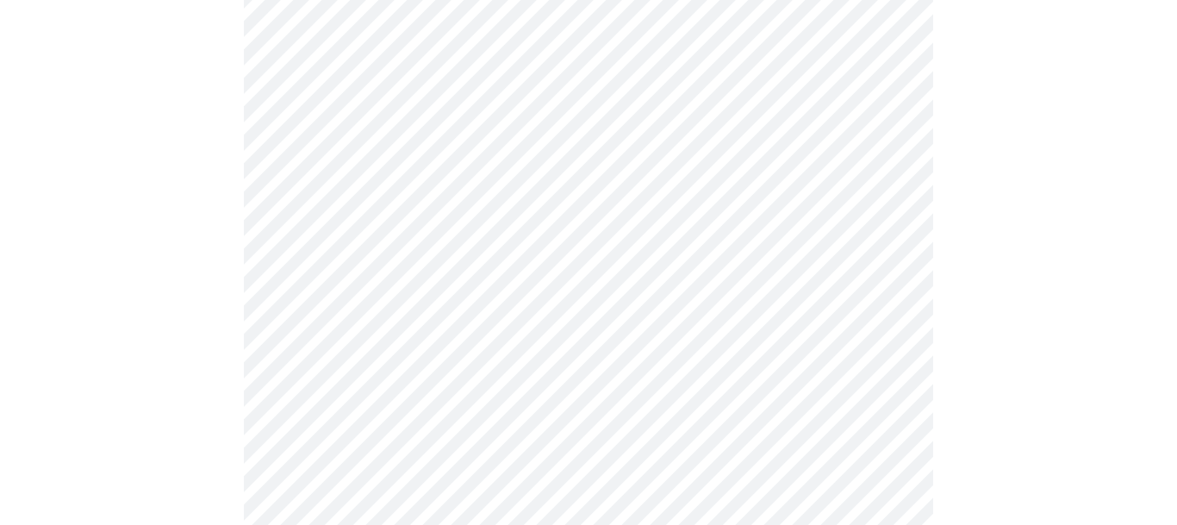
scroll to position [935, 0]
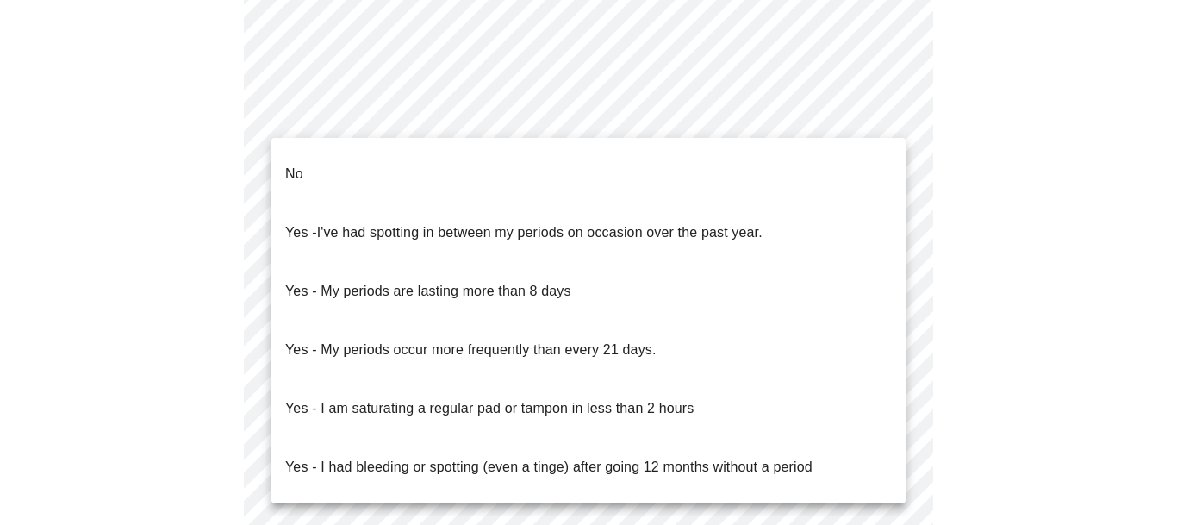
click at [402, 161] on li "No" at bounding box center [588, 174] width 634 height 59
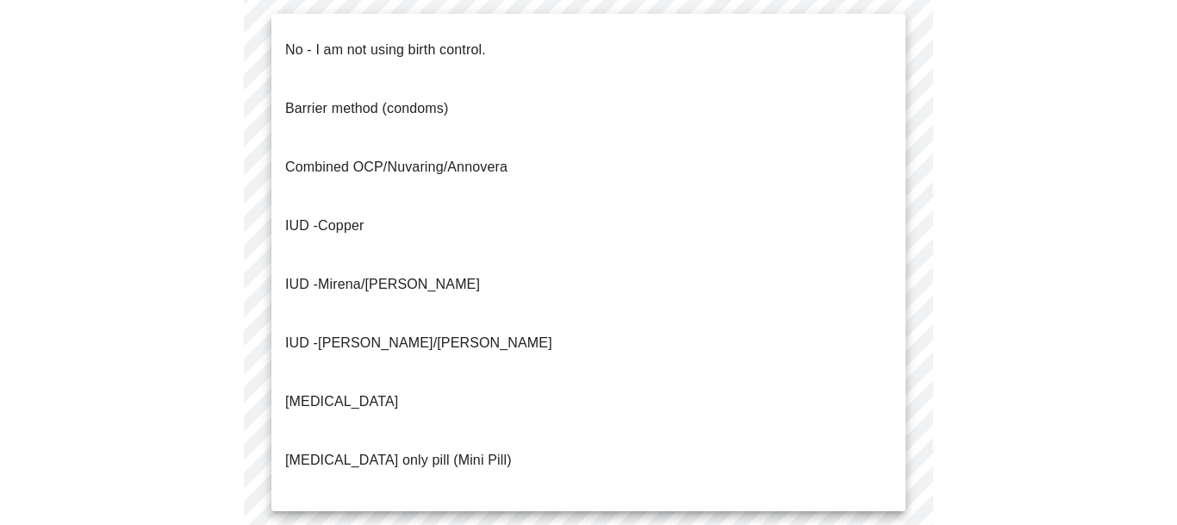
click at [398, 276] on span "Mirena/[PERSON_NAME]" at bounding box center [399, 283] width 162 height 15
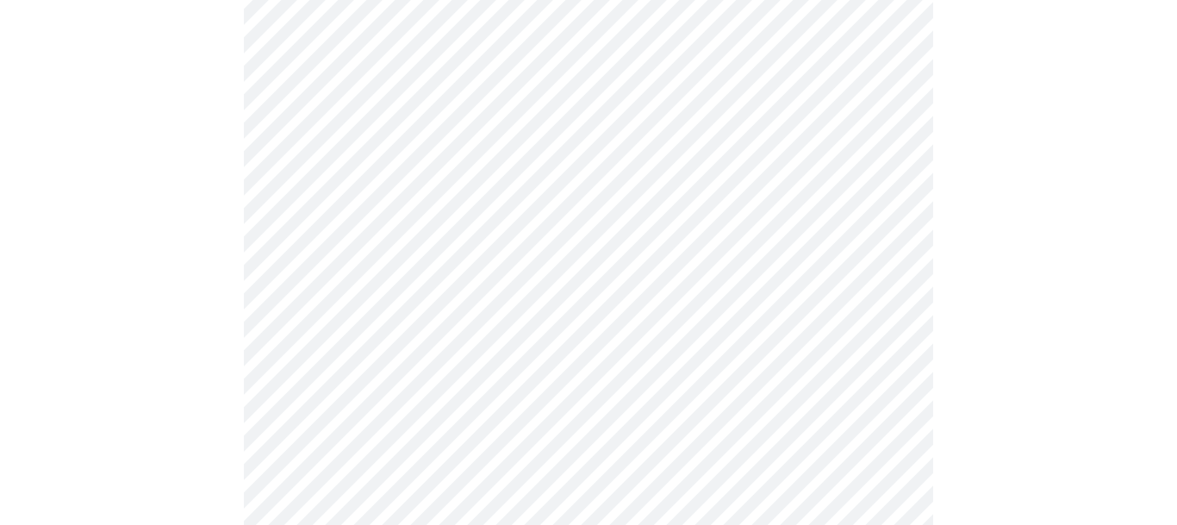
scroll to position [1079, 0]
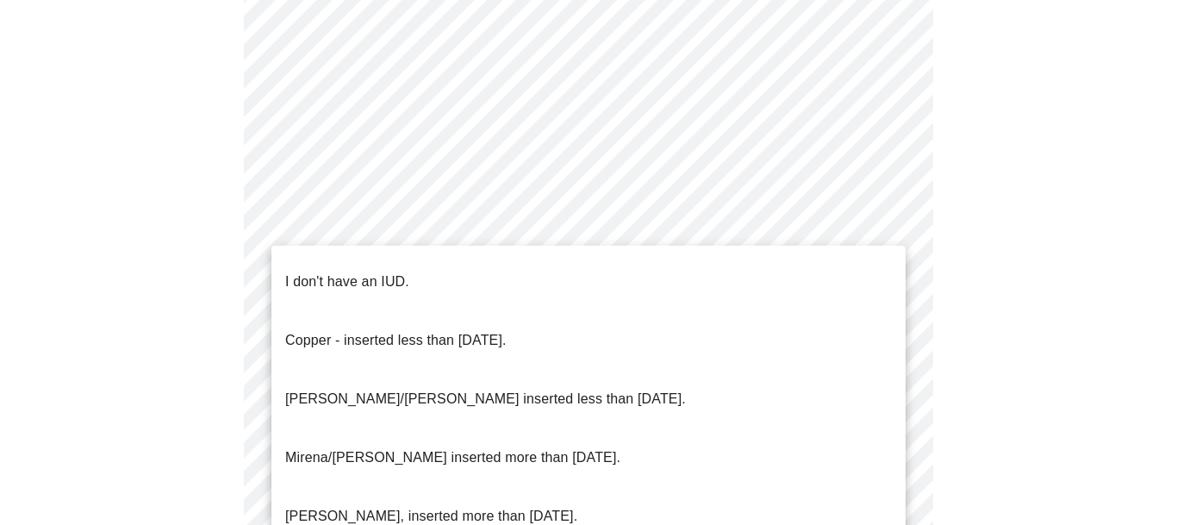
click at [481, 388] on p "[PERSON_NAME]/[PERSON_NAME] inserted less than [DATE]." at bounding box center [485, 398] width 400 height 21
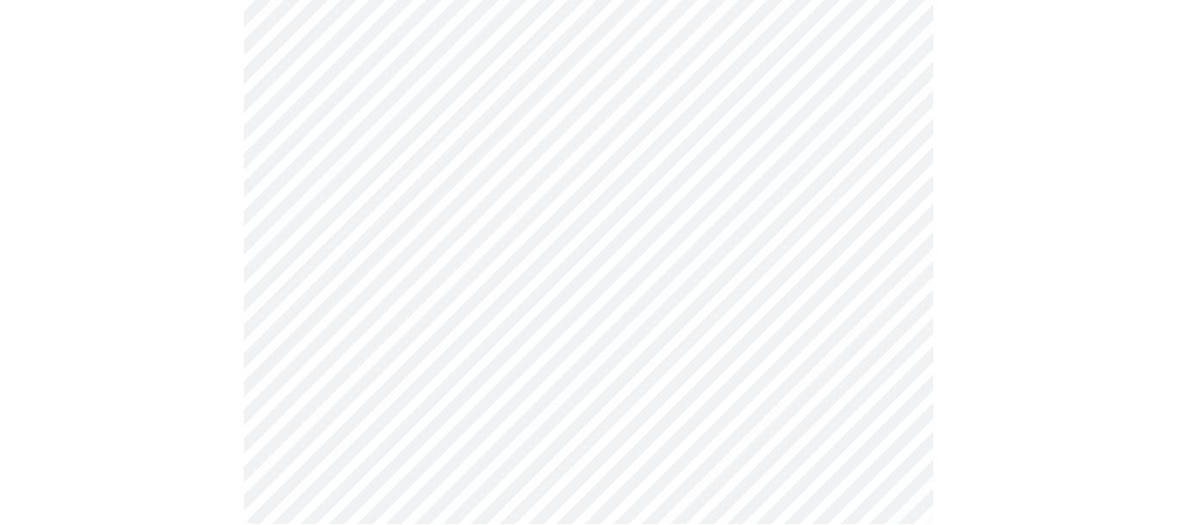
scroll to position [1143, 0]
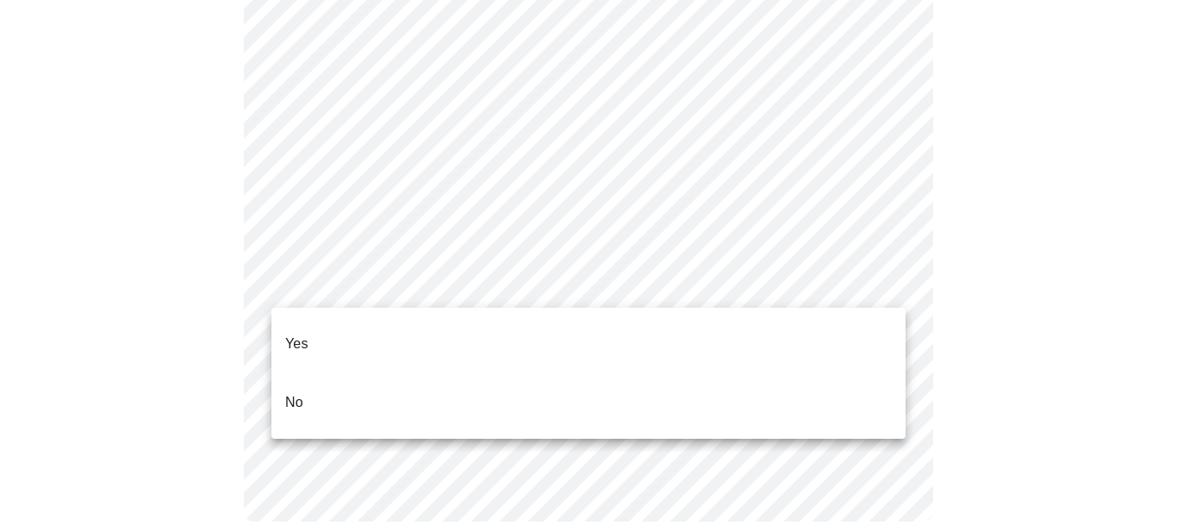
click at [343, 321] on li "Yes" at bounding box center [588, 343] width 634 height 59
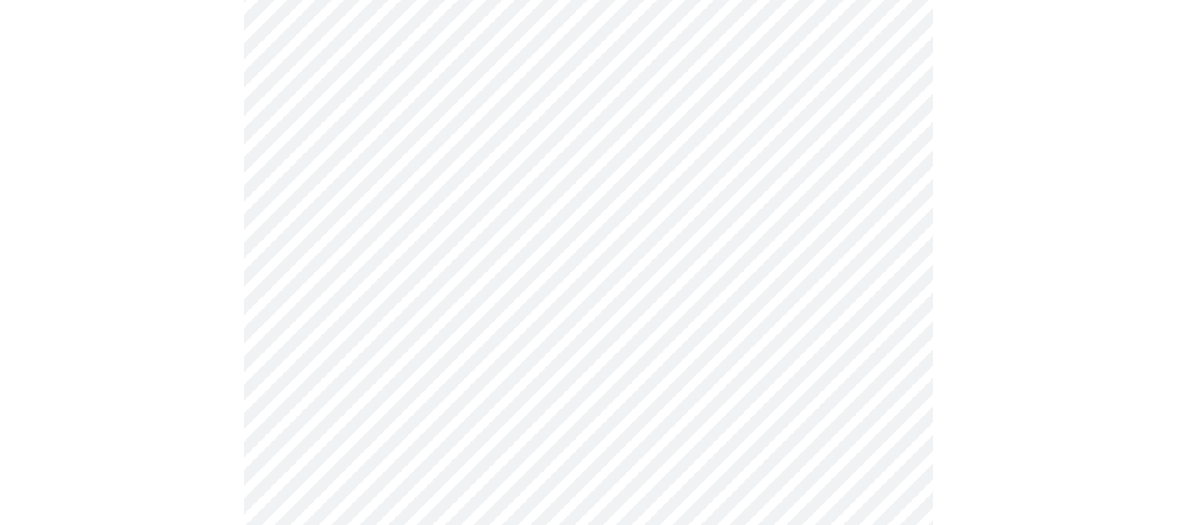
scroll to position [228, 0]
click at [537, 219] on body "MyMenopauseRx Appointments Messaging Labs Uploads Medications Community Refer a…" at bounding box center [588, 487] width 1163 height 1417
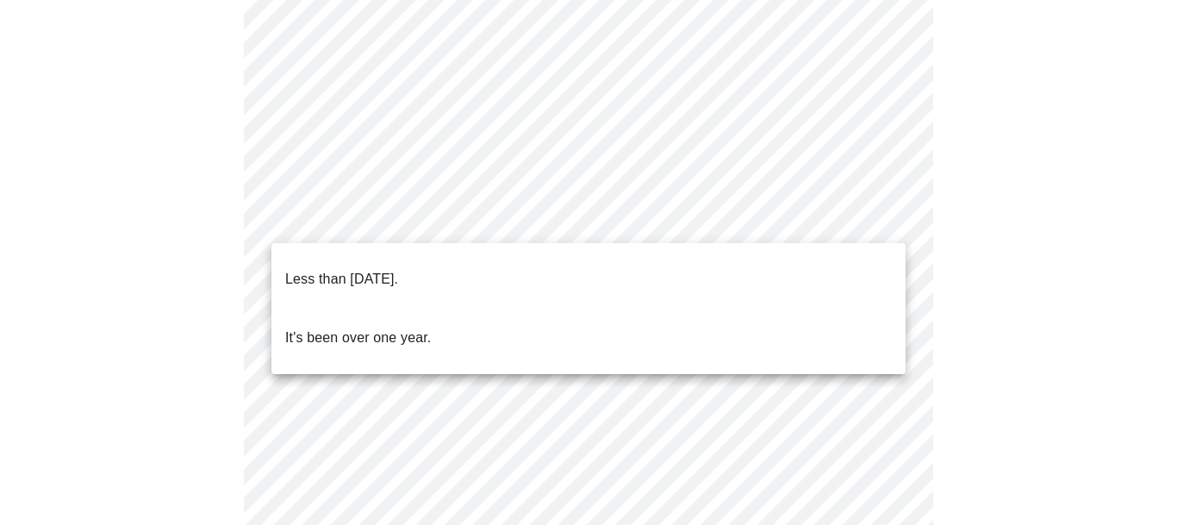
click at [418, 327] on p "It's been over one year." at bounding box center [358, 337] width 146 height 21
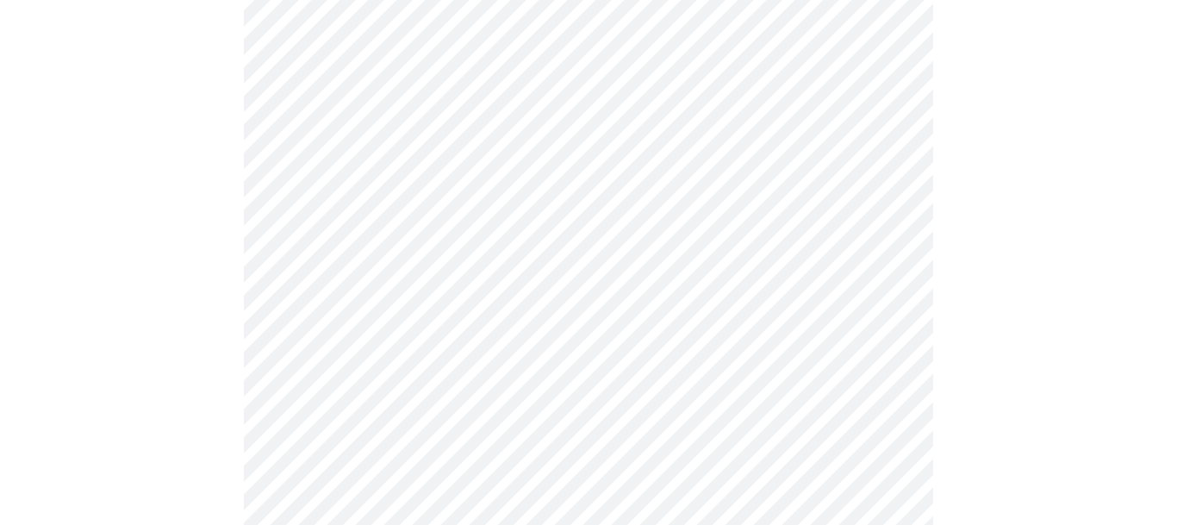
scroll to position [403, 0]
click at [477, 201] on body "MyMenopauseRx Appointments Messaging Labs Uploads Medications Community Refer a…" at bounding box center [588, 307] width 1163 height 1407
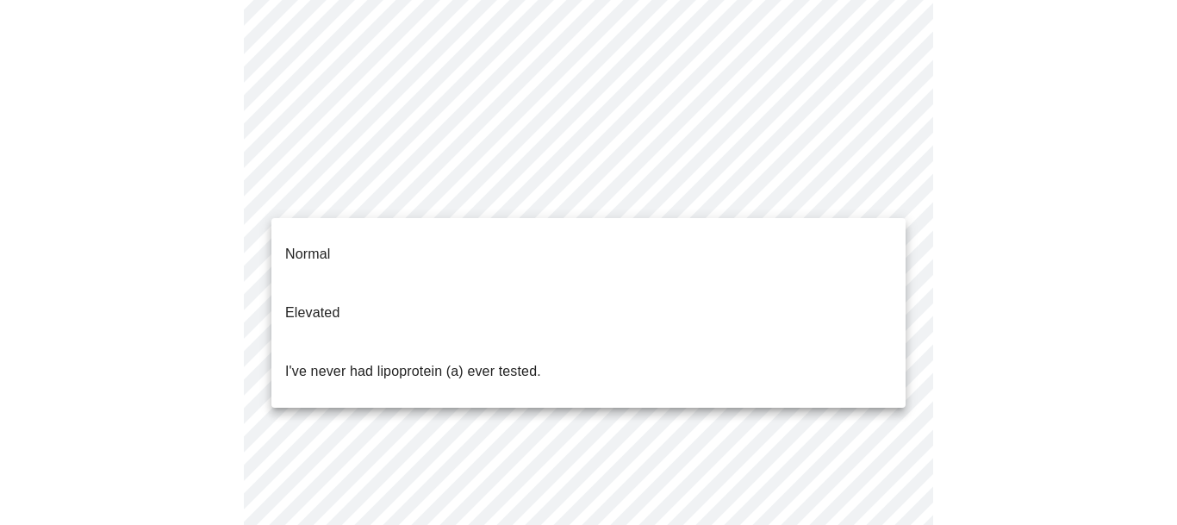
click at [388, 347] on span "I've never had lipoprotein (a) ever tested." at bounding box center [413, 371] width 256 height 48
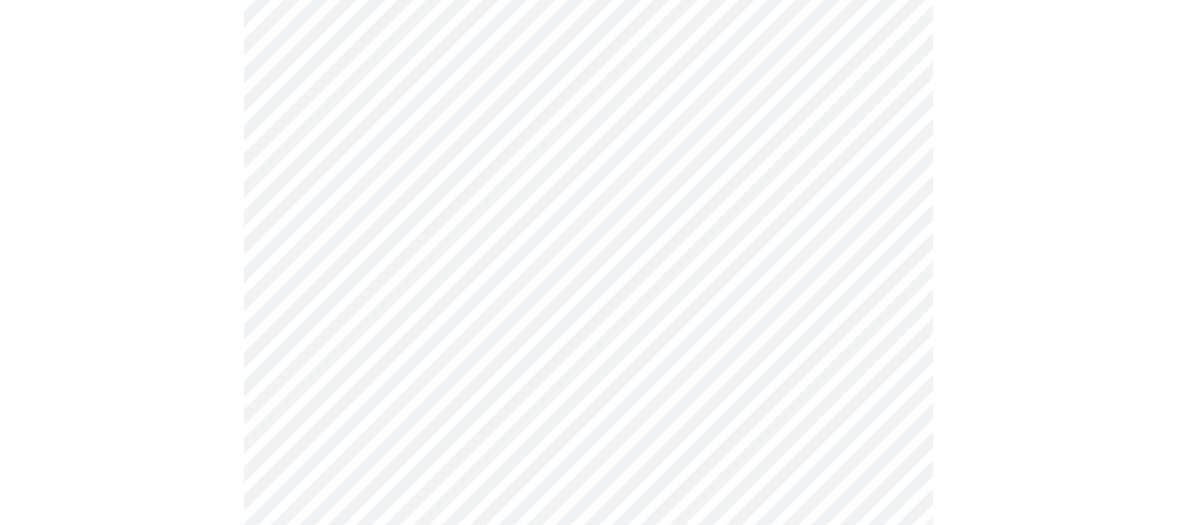
scroll to position [630, 0]
click at [202, 356] on div at bounding box center [588, 110] width 1163 height 1180
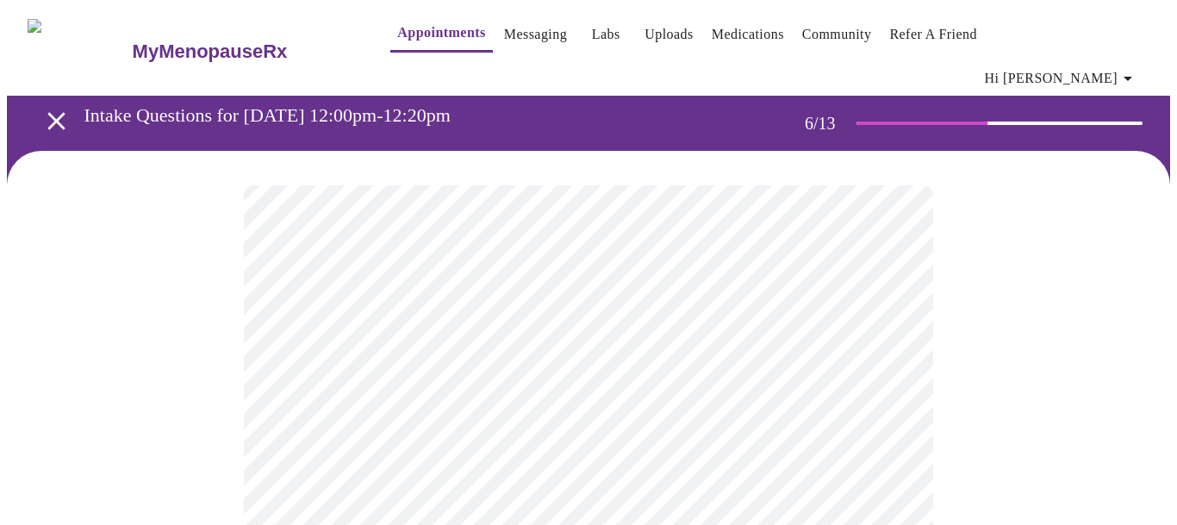
scroll to position [115, 0]
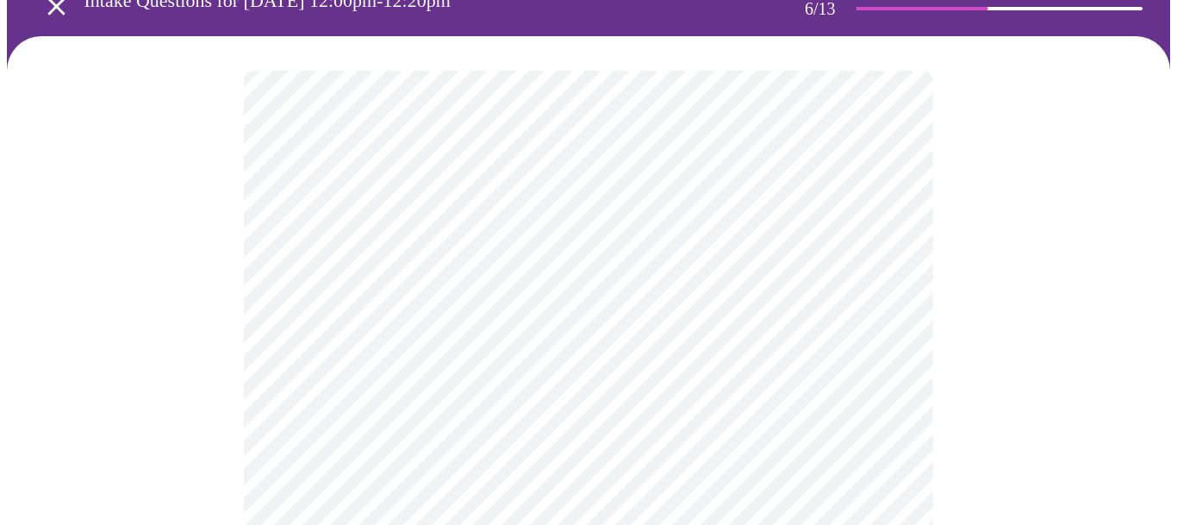
click at [358, 382] on body "MyMenopauseRx Appointments Messaging Labs Uploads Medications Community Refer a…" at bounding box center [588, 363] width 1163 height 942
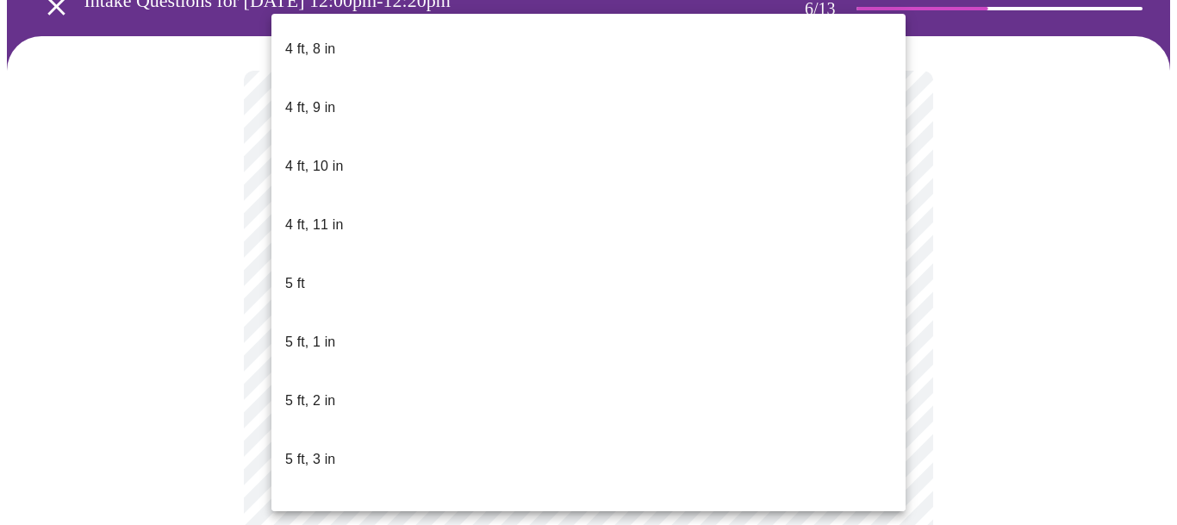
scroll to position [1175, 0]
click at [357, 486] on li "5 ft, 4 in" at bounding box center [588, 515] width 634 height 59
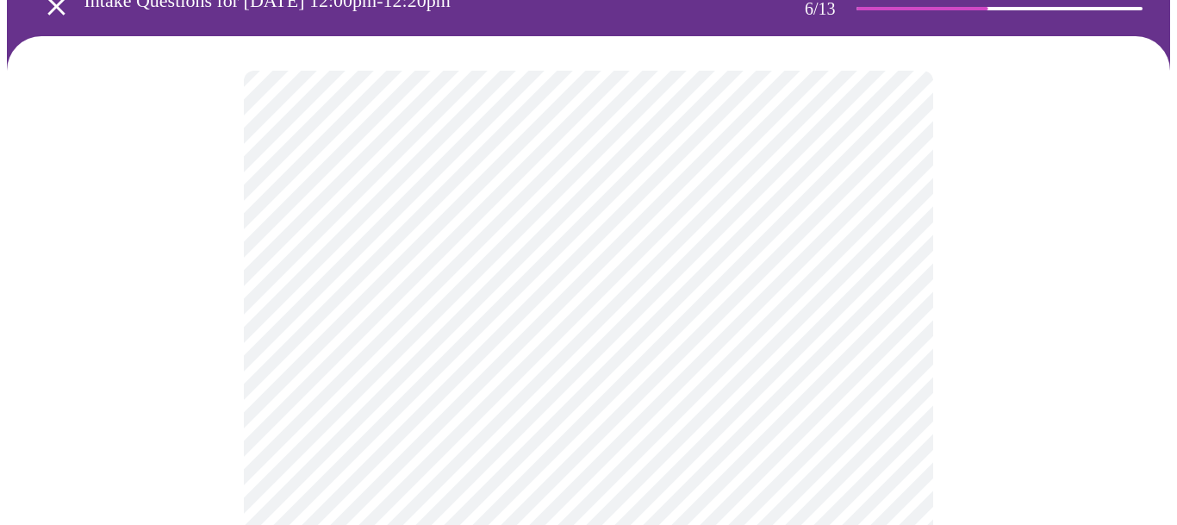
click at [225, 434] on div at bounding box center [588, 430] width 1163 height 789
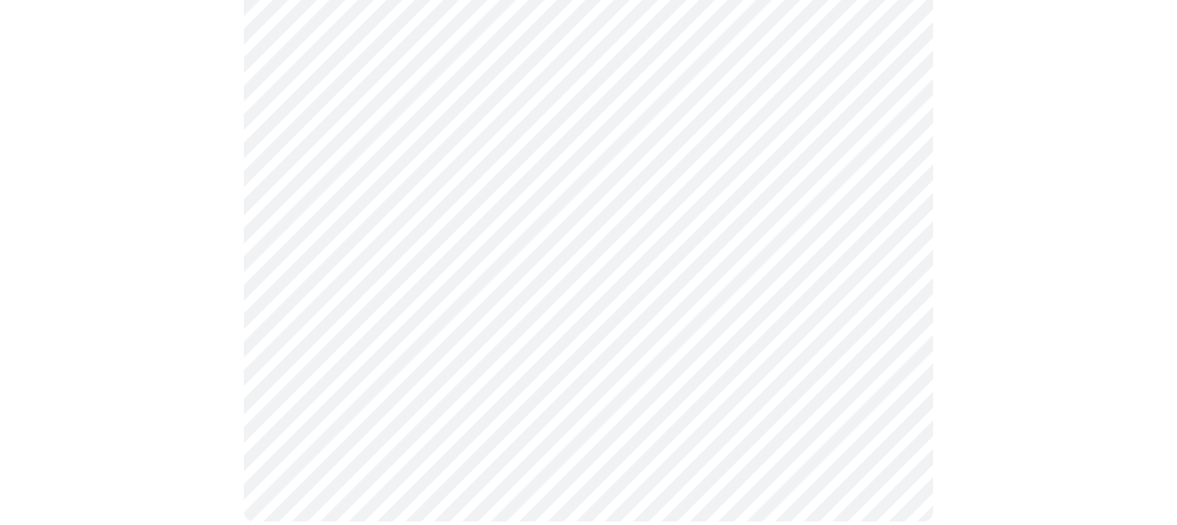
scroll to position [347, 0]
click at [212, 353] on div at bounding box center [588, 180] width 1163 height 752
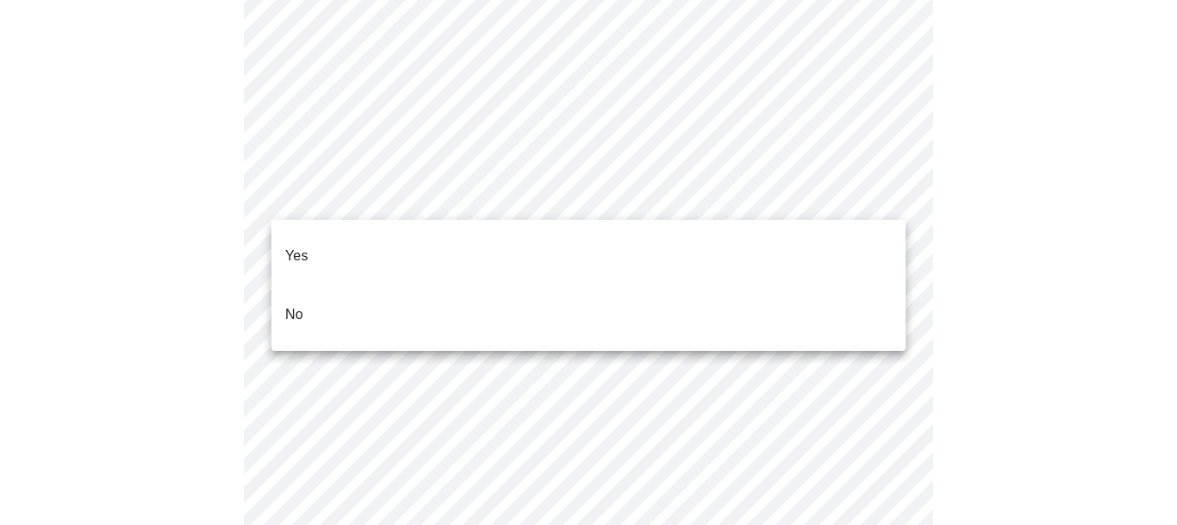
click at [334, 293] on li "No" at bounding box center [588, 314] width 634 height 59
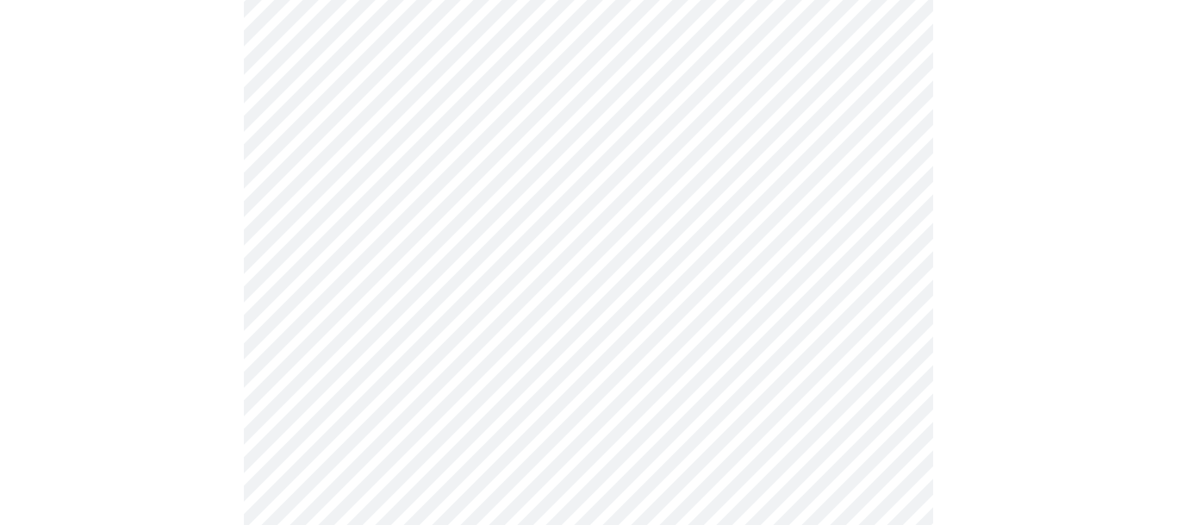
scroll to position [4796, 0]
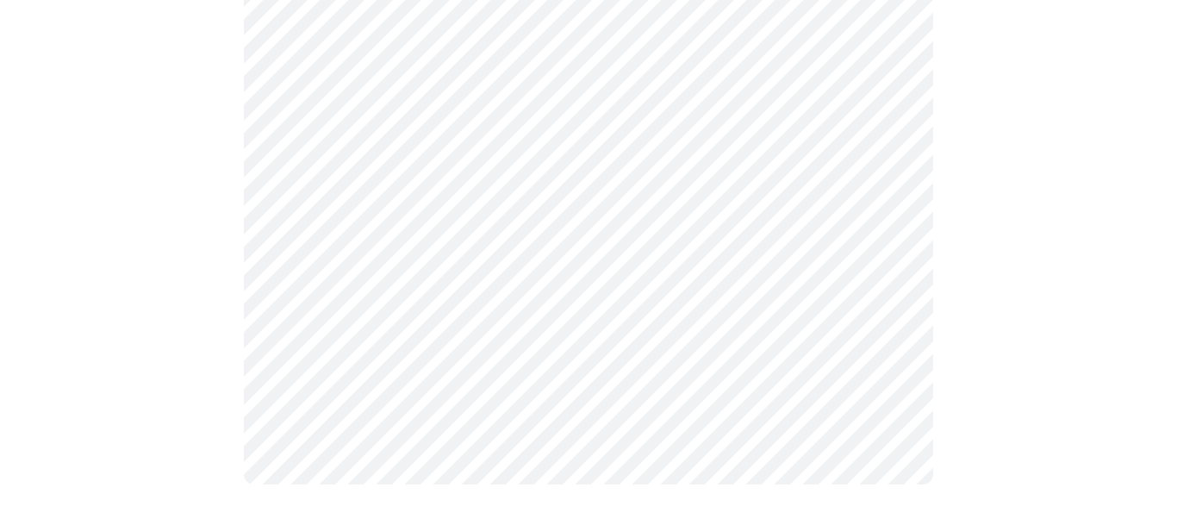
scroll to position [4876, 0]
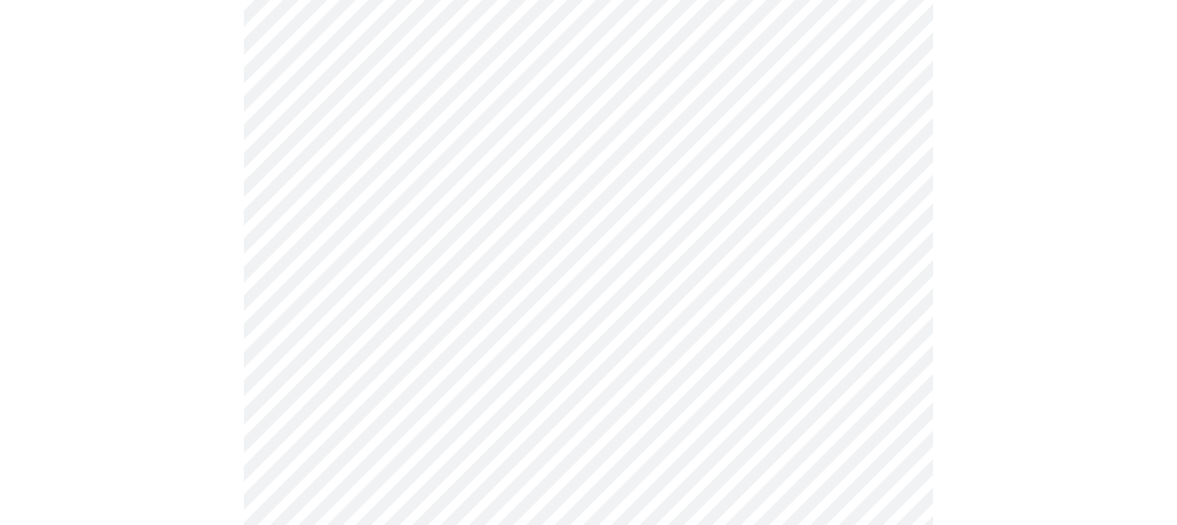
scroll to position [0, 0]
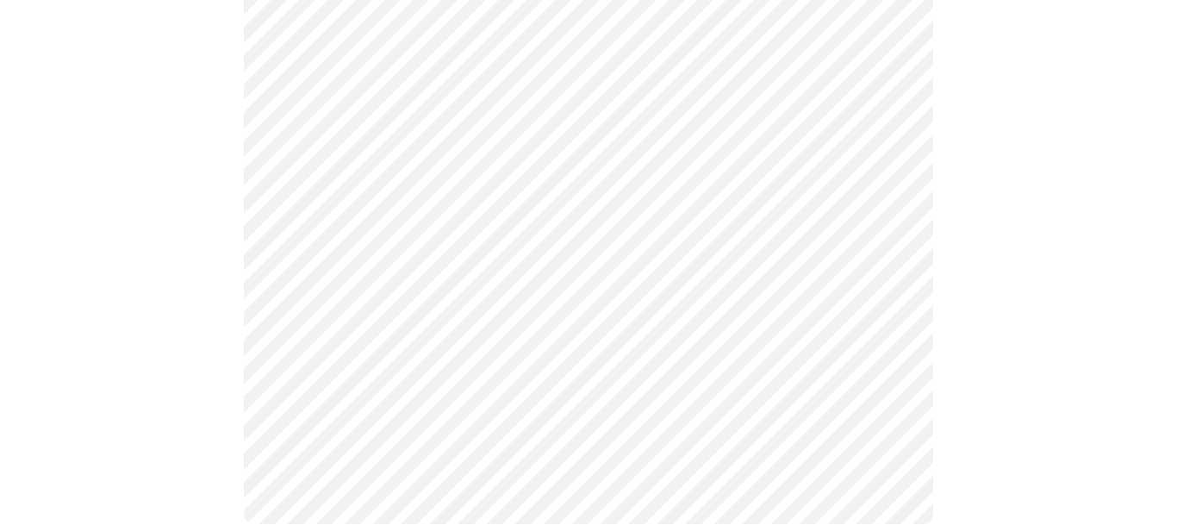
scroll to position [1156, 0]
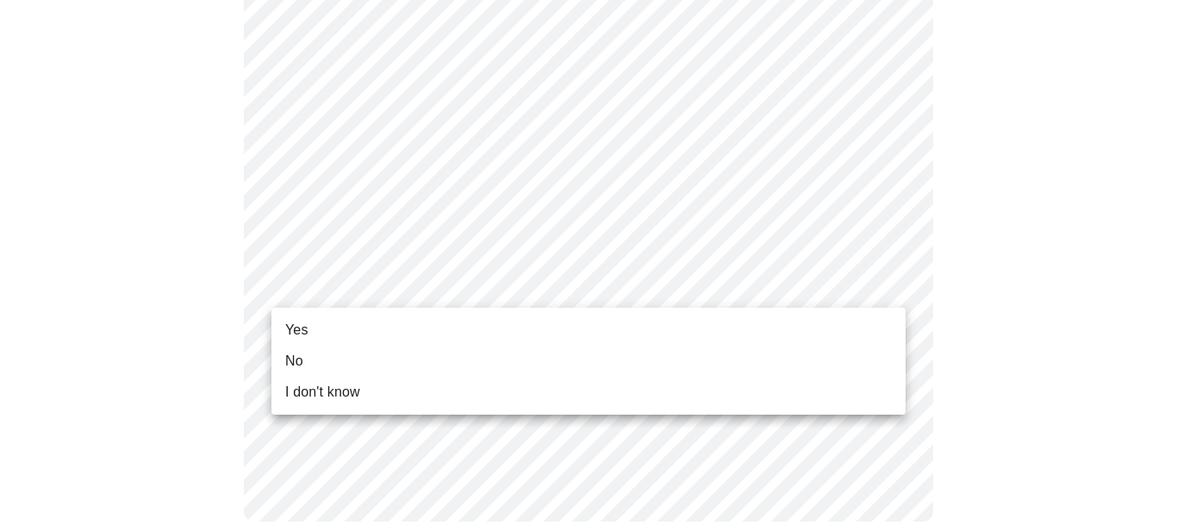
click at [351, 332] on li "Yes" at bounding box center [588, 329] width 634 height 31
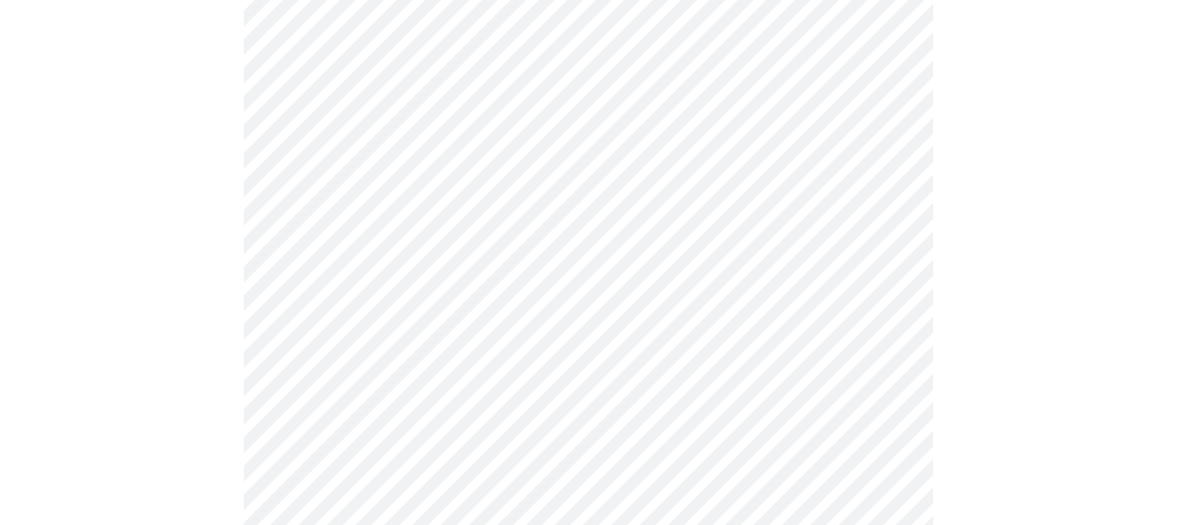
scroll to position [1059, 0]
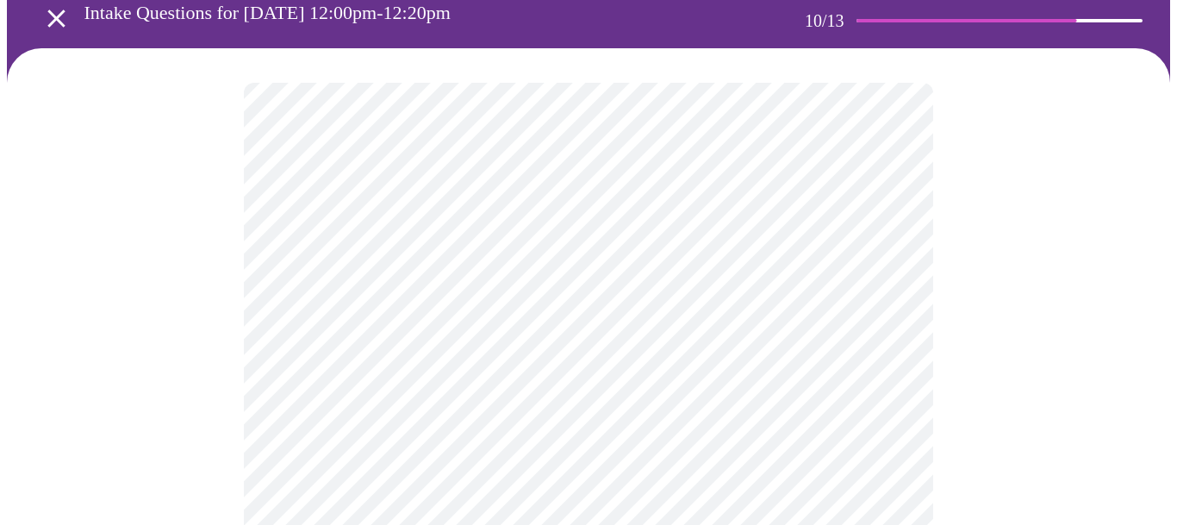
scroll to position [123, 0]
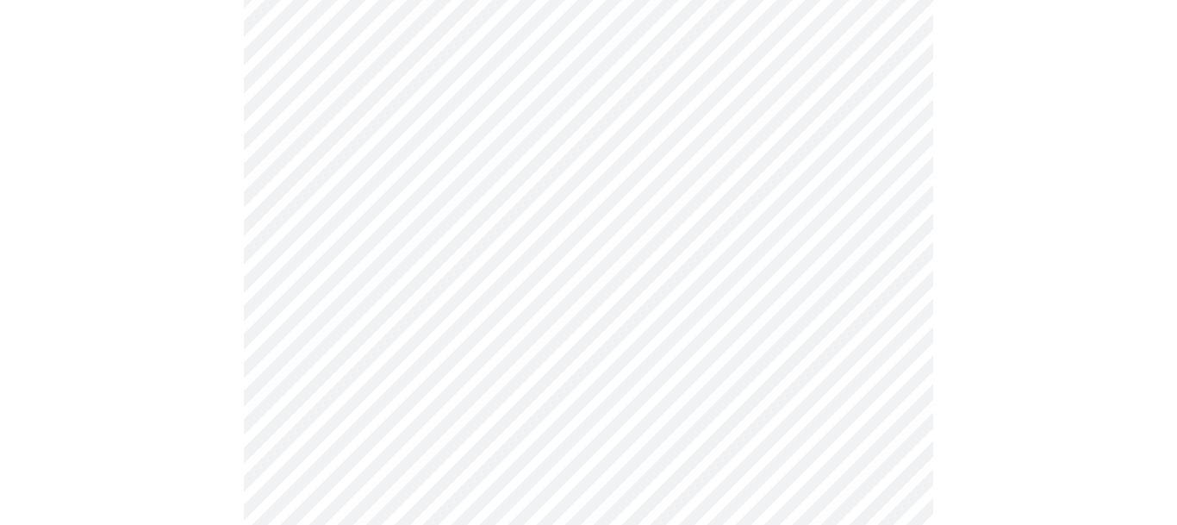
scroll to position [279, 0]
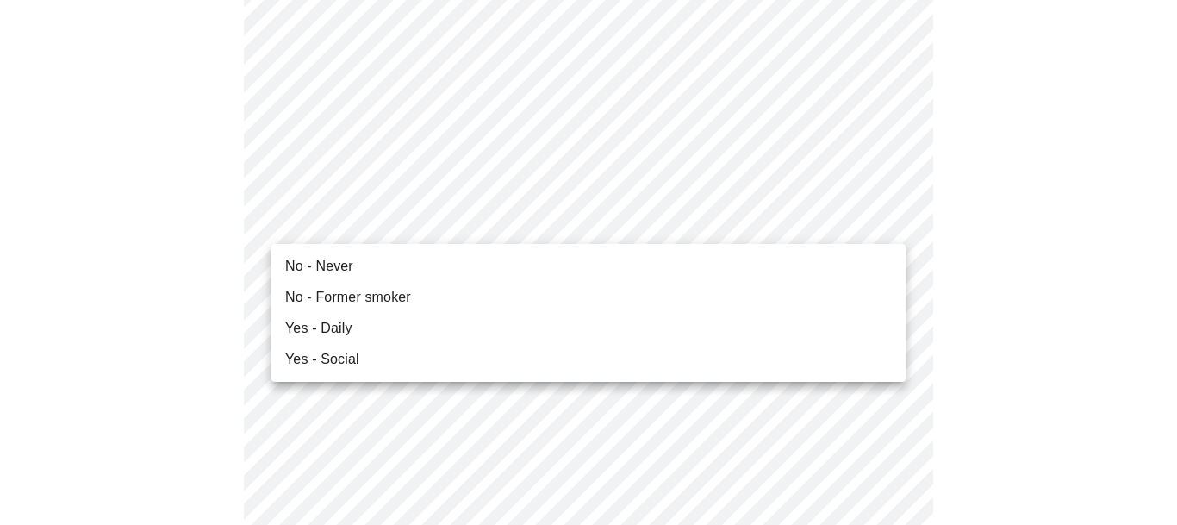
click at [367, 275] on li "No - Never" at bounding box center [588, 266] width 634 height 31
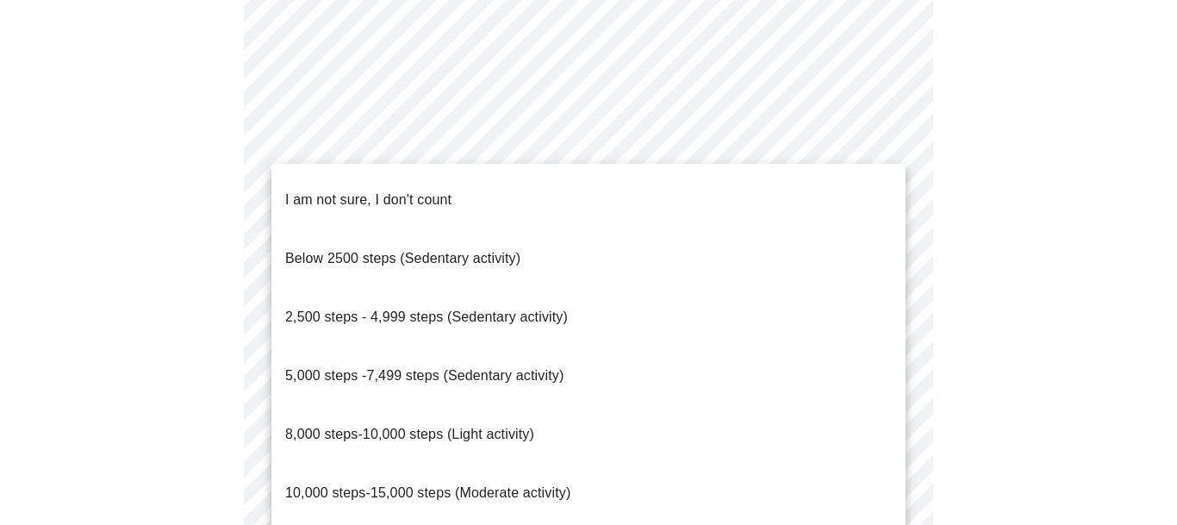
click at [464, 188] on li "I am not sure, I don't count" at bounding box center [588, 200] width 634 height 59
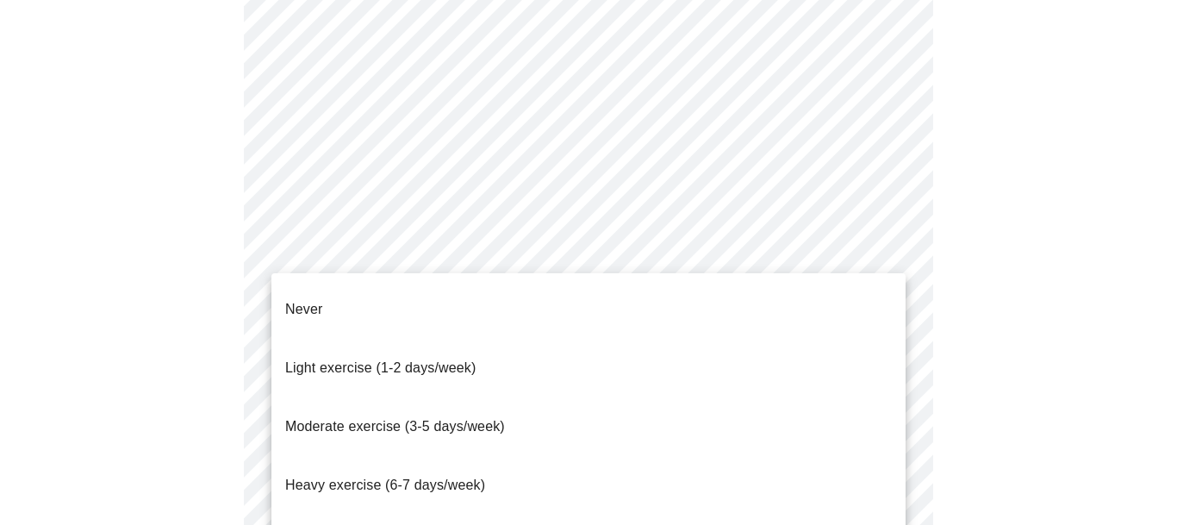
click at [436, 477] on span "Heavy exercise (6-7 days/week)" at bounding box center [385, 484] width 200 height 15
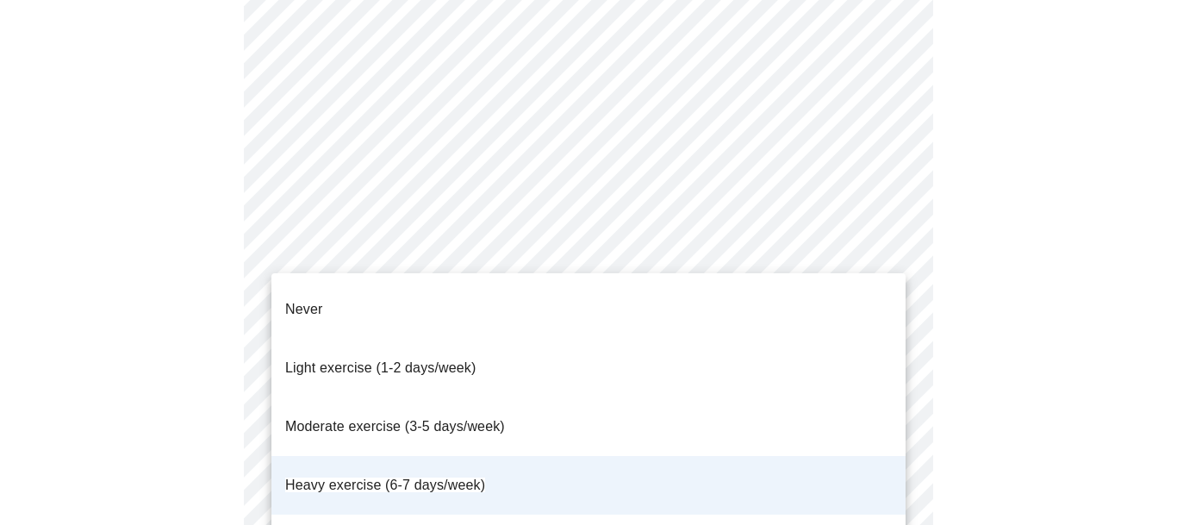
click at [376, 419] on span "Moderate exercise (3-5 days/week)" at bounding box center [395, 426] width 220 height 15
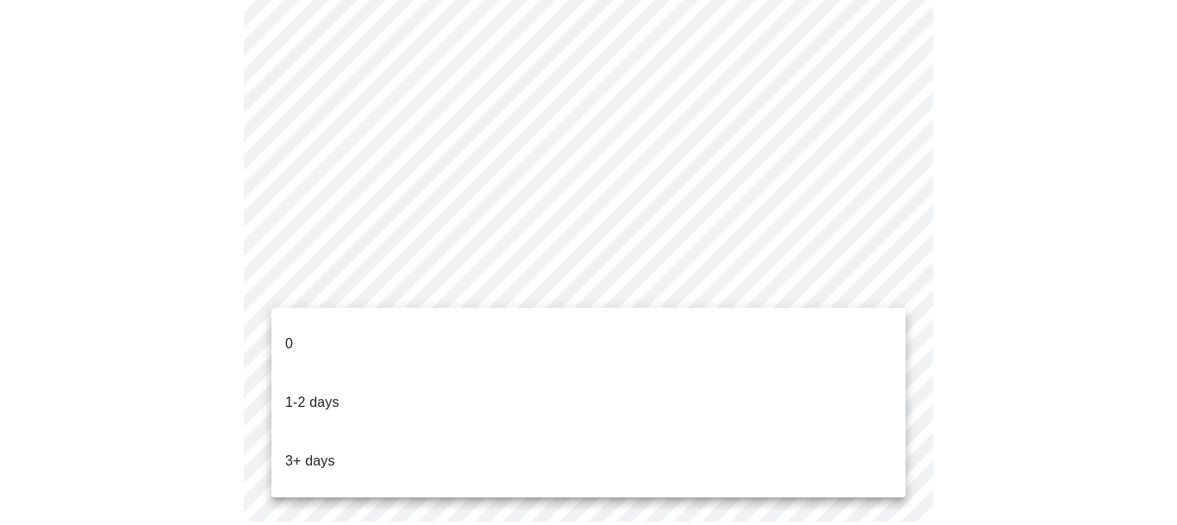
click at [384, 432] on li "3+ days" at bounding box center [588, 461] width 634 height 59
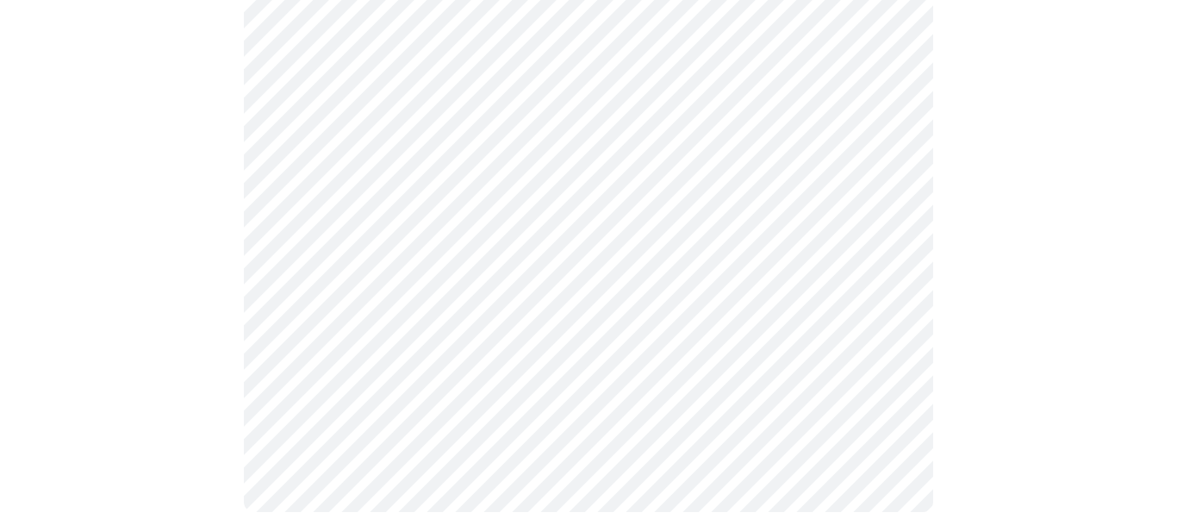
scroll to position [1698, 0]
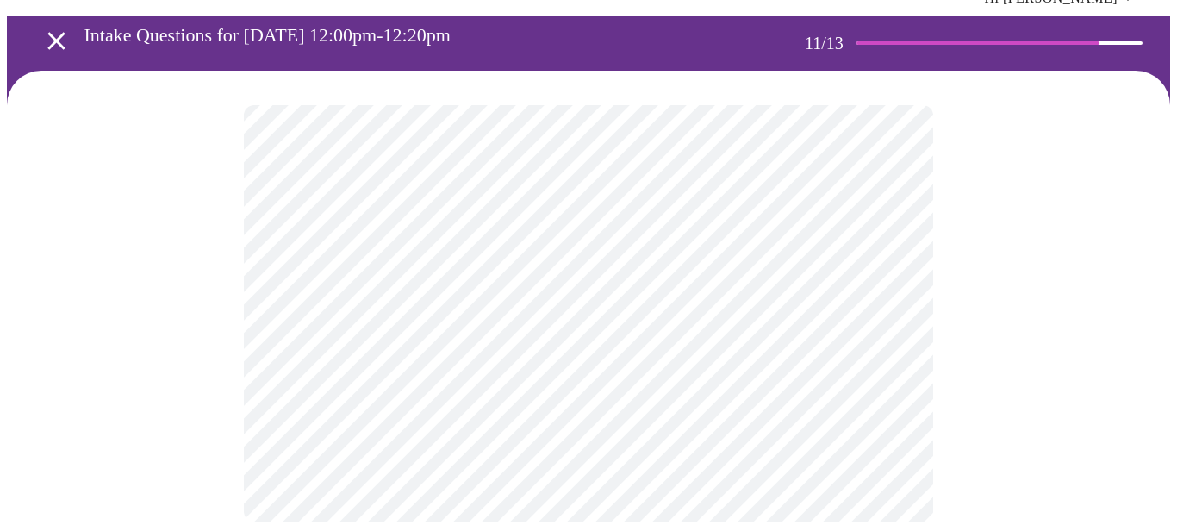
scroll to position [0, 0]
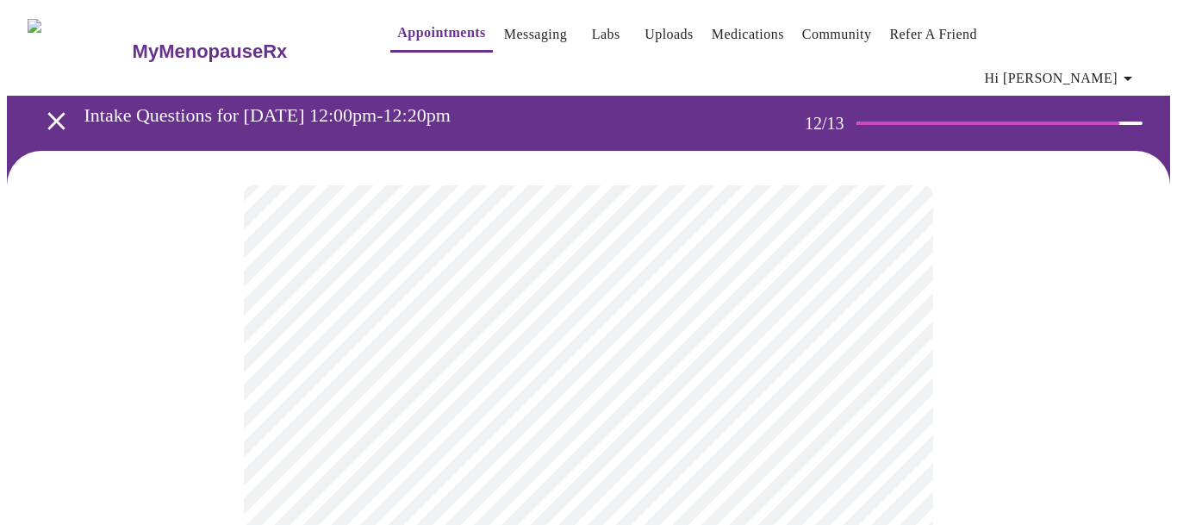
click at [711, 350] on body "MyMenopauseRx Appointments Messaging Labs Uploads Medications Community Refer a…" at bounding box center [588, 305] width 1163 height 596
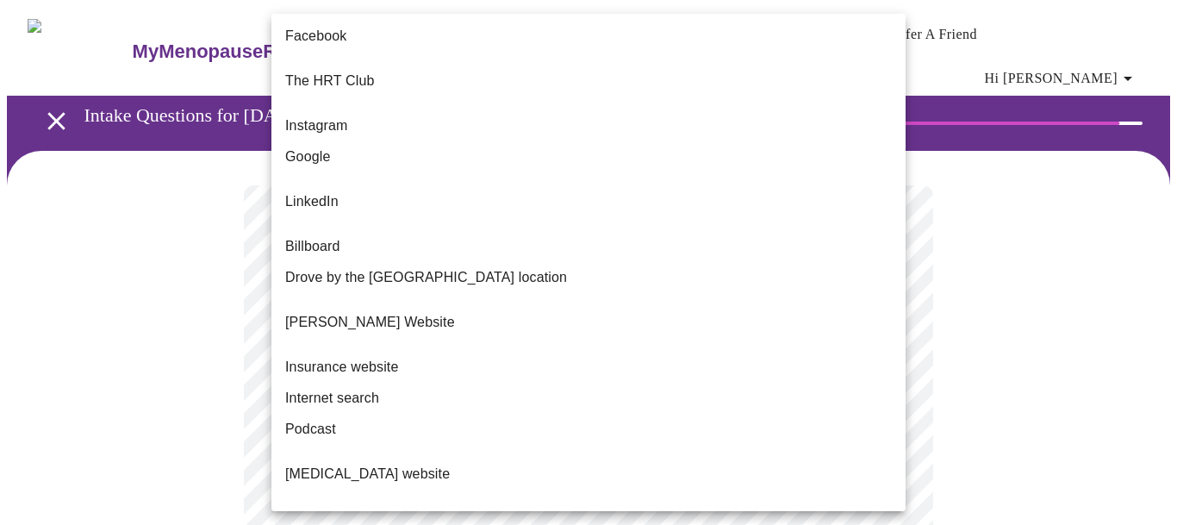
click at [531, 382] on li "Internet search" at bounding box center [588, 397] width 634 height 31
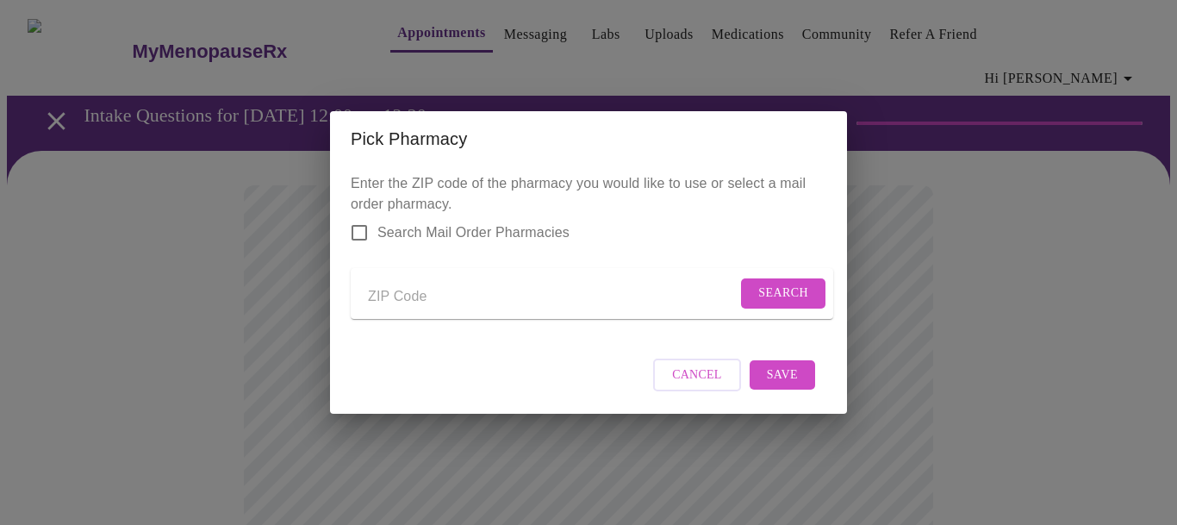
click at [420, 289] on input "Send a message to your care team" at bounding box center [552, 296] width 369 height 28
type input "78861"
click at [358, 223] on input "Search Mail Order Pharmacies" at bounding box center [359, 232] width 36 height 36
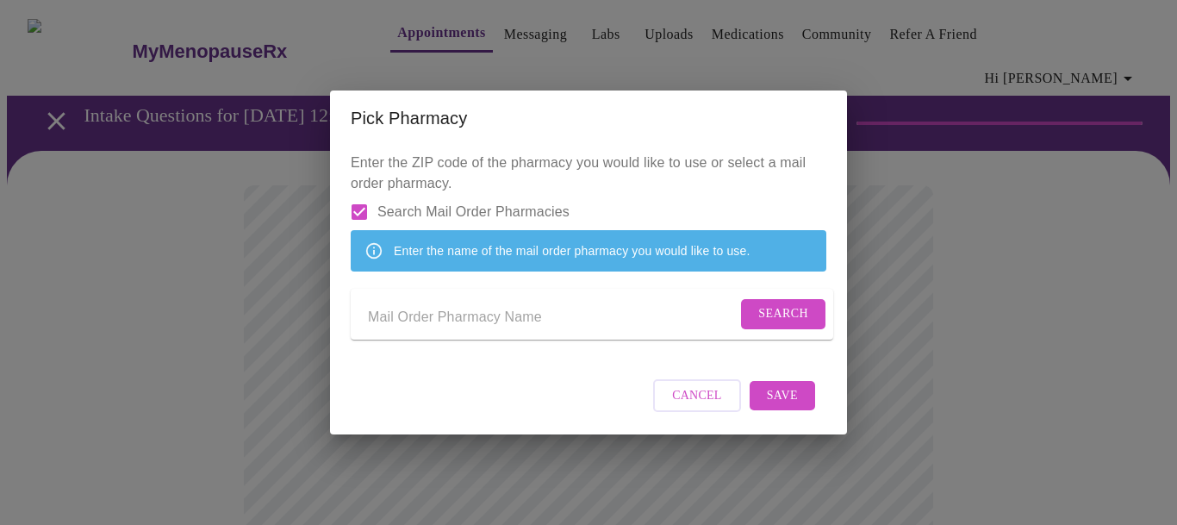
click at [357, 196] on input "Search Mail Order Pharmacies" at bounding box center [359, 212] width 36 height 36
checkbox input "false"
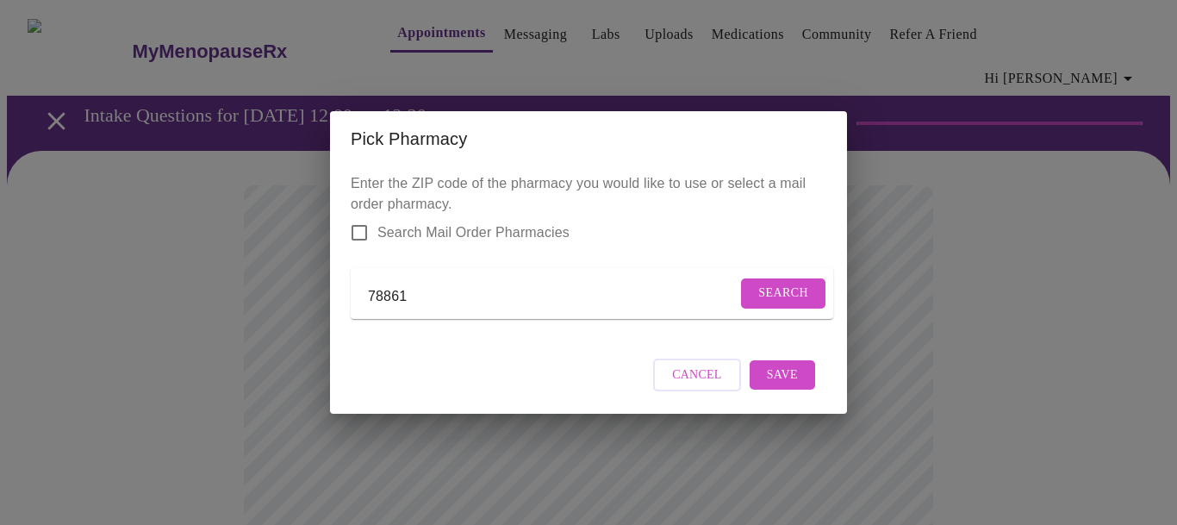
click at [768, 285] on span "Search" at bounding box center [783, 293] width 50 height 22
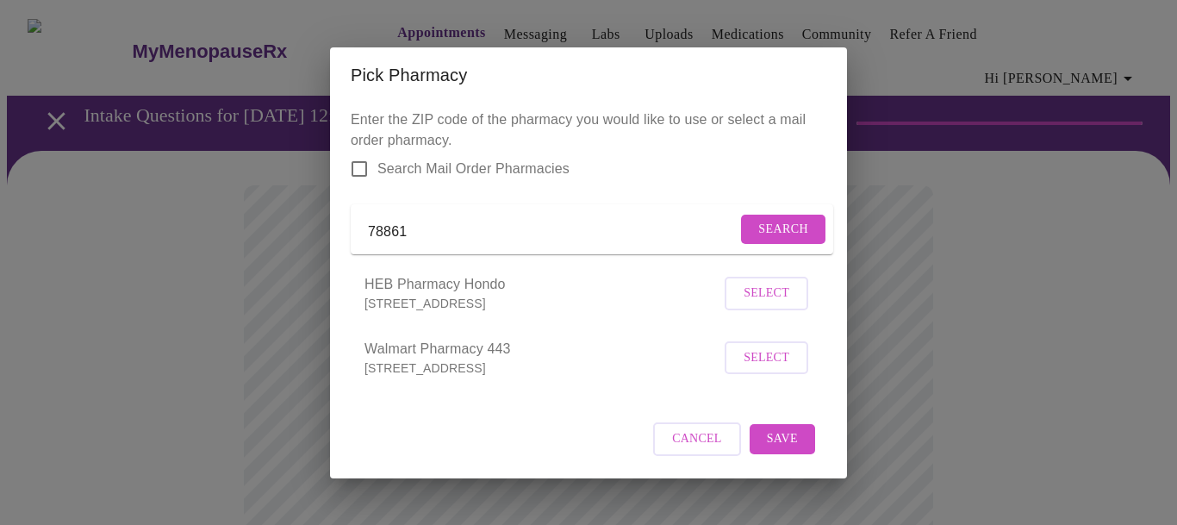
click at [773, 304] on span "Select" at bounding box center [766, 293] width 46 height 22
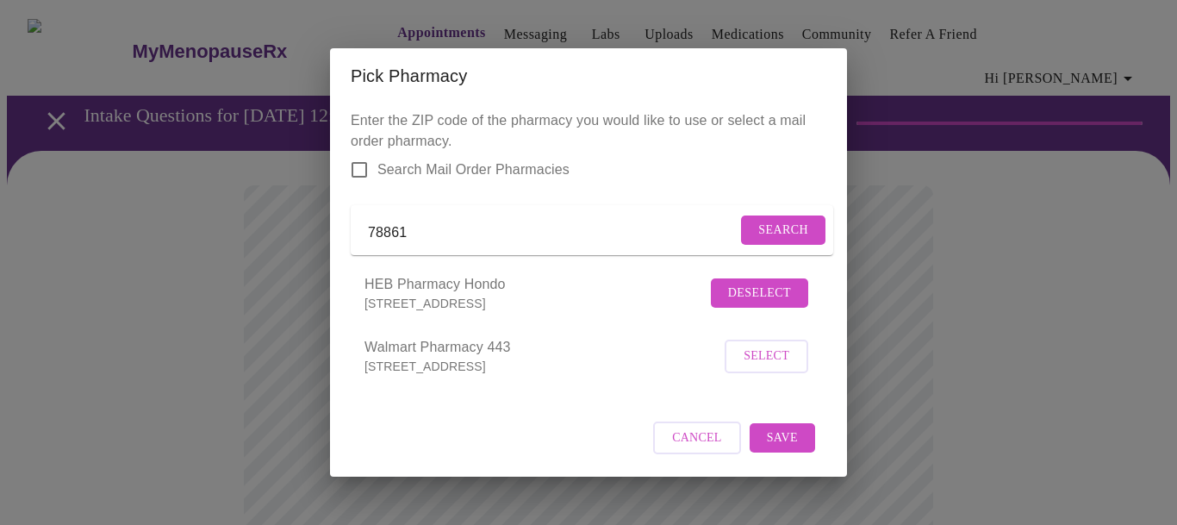
click at [752, 367] on span "Select" at bounding box center [766, 356] width 46 height 22
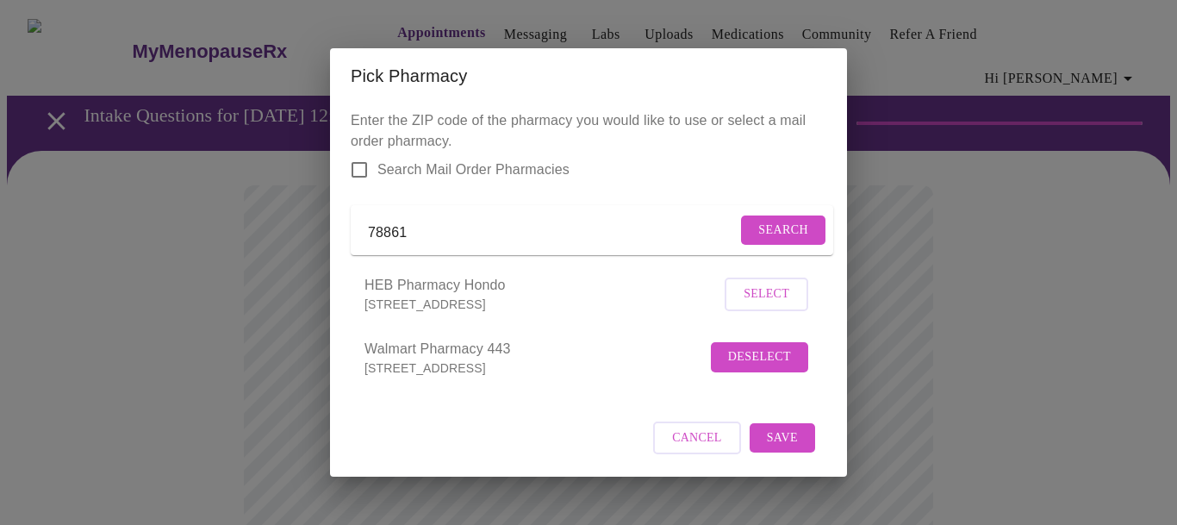
click at [783, 449] on span "Save" at bounding box center [782, 438] width 31 height 22
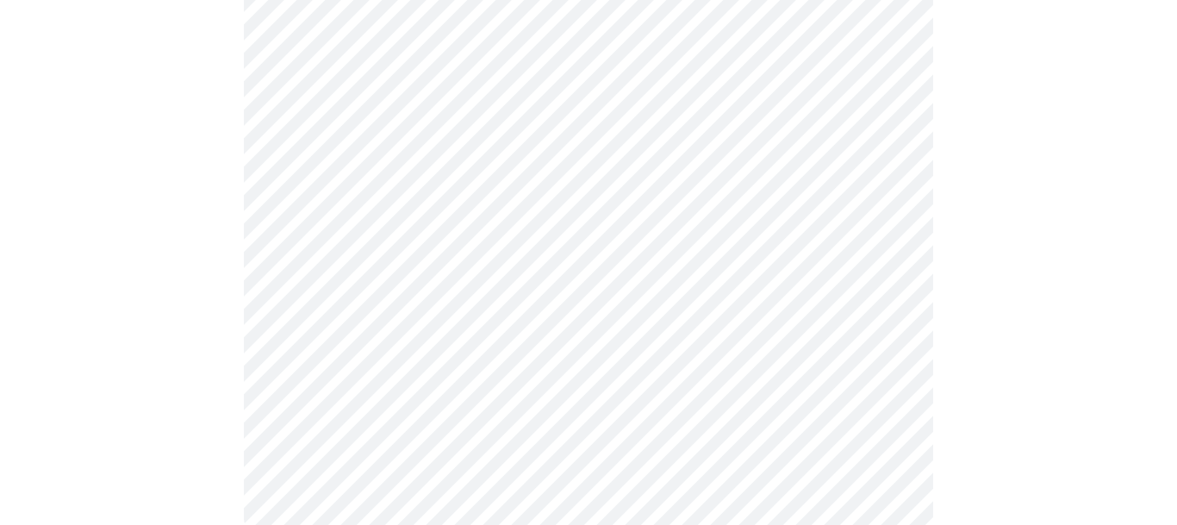
scroll to position [766, 0]
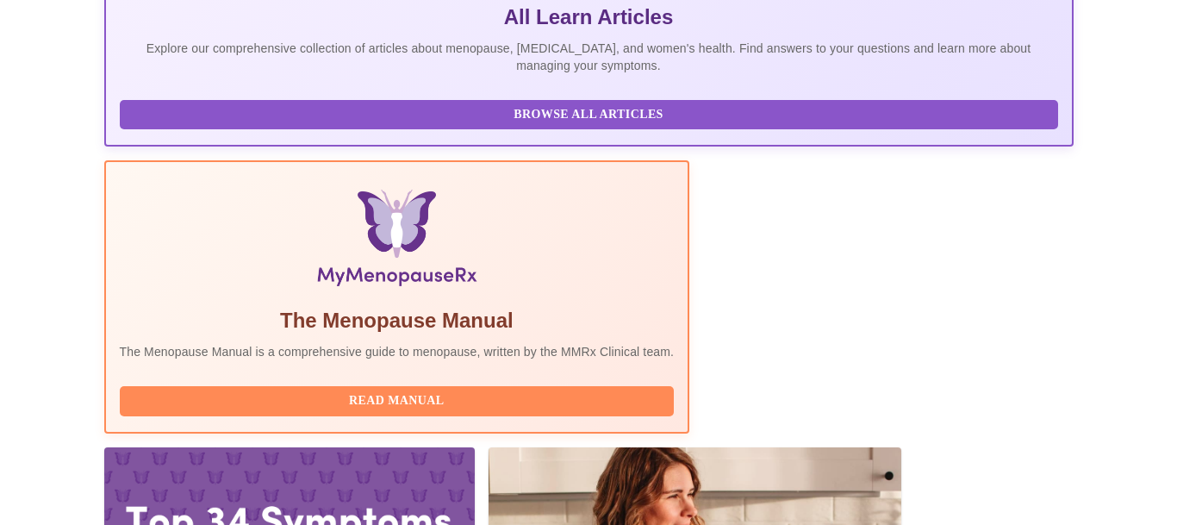
scroll to position [417, 0]
